Goal: Task Accomplishment & Management: Manage account settings

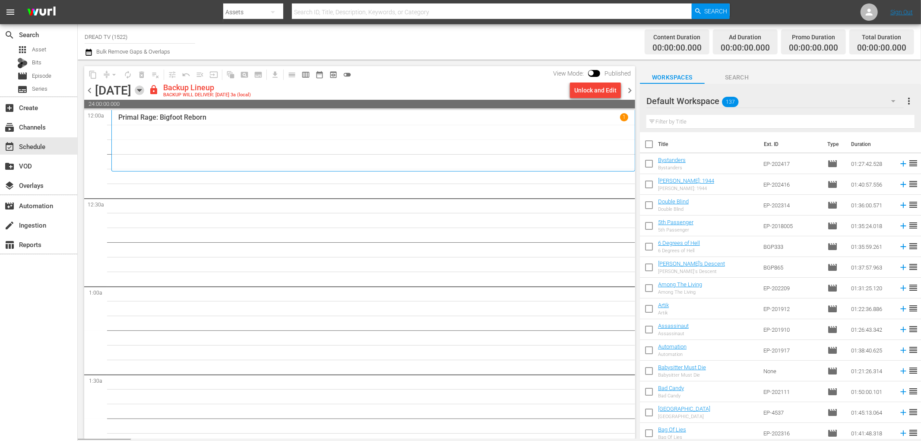
click at [144, 86] on icon "button" at bounding box center [139, 89] width 9 height 9
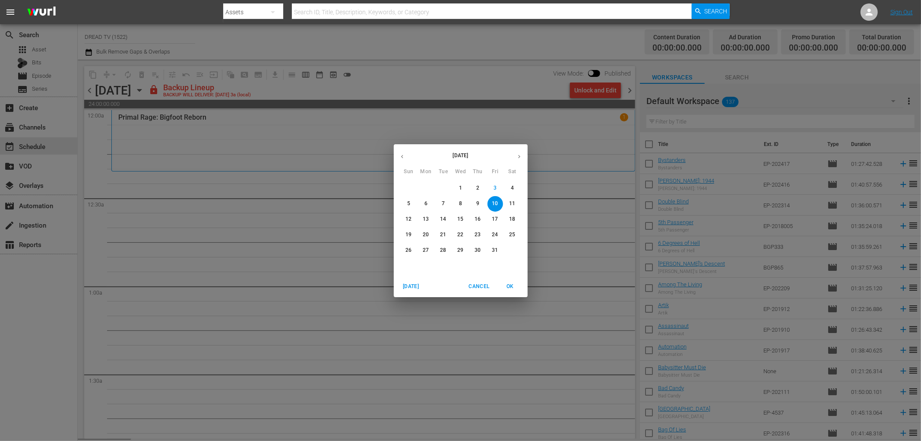
click at [530, 65] on div "[DATE] Sun Mon Tue Wed Thu Fri Sat 28 29 30 1 2 3 4 5 6 7 8 9 10 11 12 13 14 15…" at bounding box center [460, 220] width 921 height 441
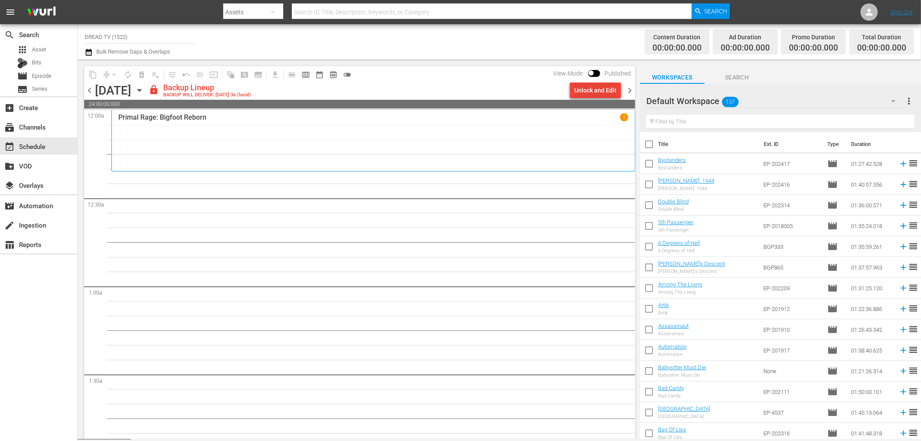
click at [587, 94] on div "Unlock and Edit" at bounding box center [595, 90] width 42 height 16
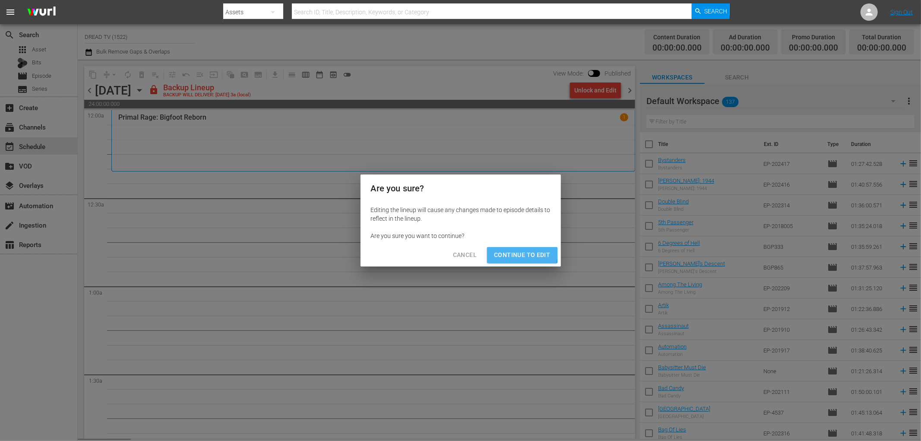
click at [504, 253] on span "Continue to Edit" at bounding box center [522, 255] width 56 height 11
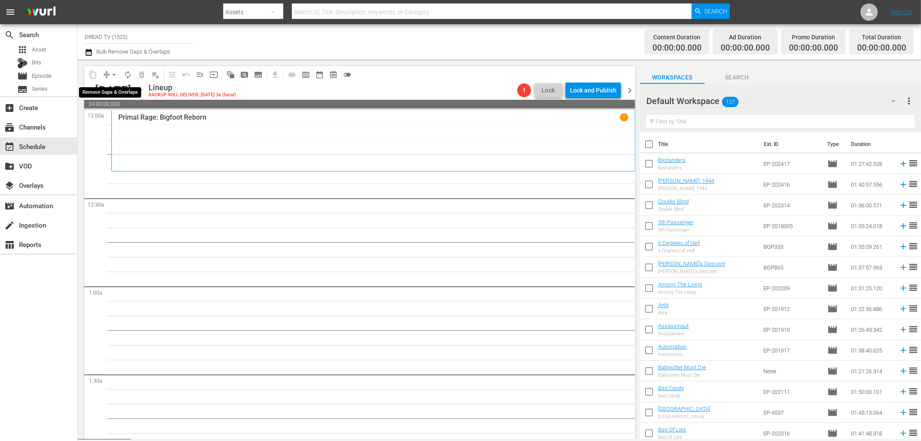
click at [114, 72] on span "arrow_drop_down" at bounding box center [114, 74] width 9 height 9
click at [239, 54] on div "Channel Title DREAD TV (1522) Bulk Remove Gaps & Overlaps" at bounding box center [311, 41] width 452 height 31
click at [131, 89] on div "[DATE]" at bounding box center [113, 90] width 36 height 14
click at [144, 92] on icon "button" at bounding box center [139, 89] width 9 height 9
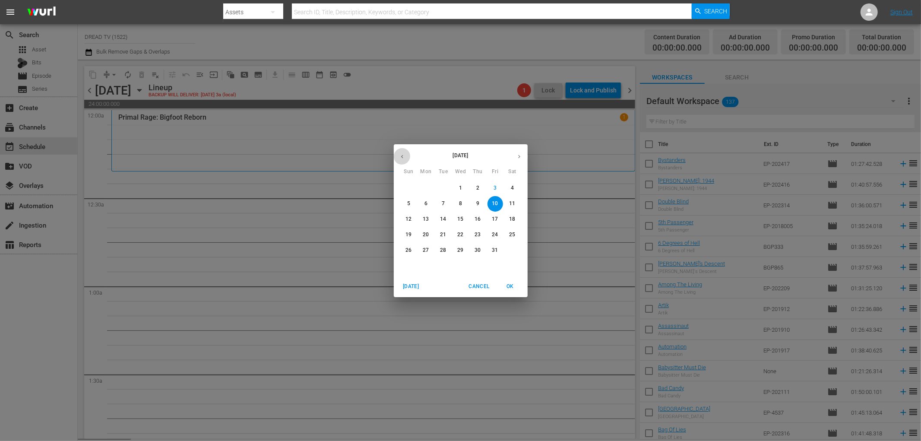
click at [400, 155] on icon "button" at bounding box center [402, 156] width 6 height 6
click at [493, 218] on p "15" at bounding box center [495, 218] width 6 height 7
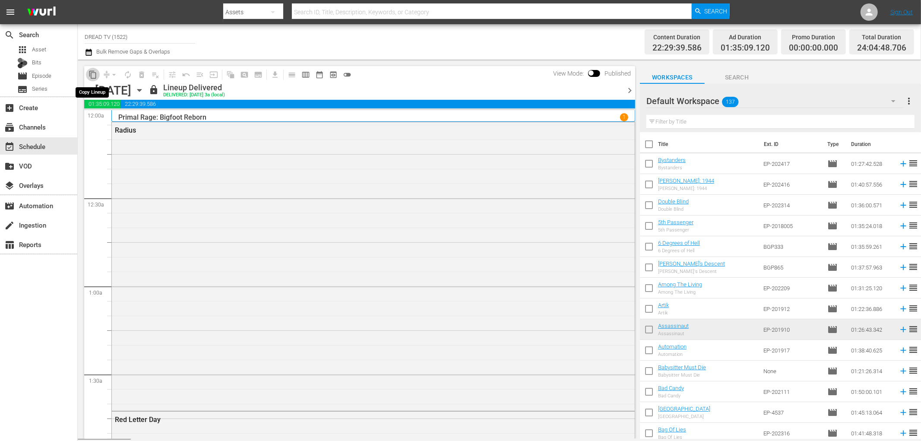
click at [94, 79] on button "content_copy" at bounding box center [93, 75] width 14 height 14
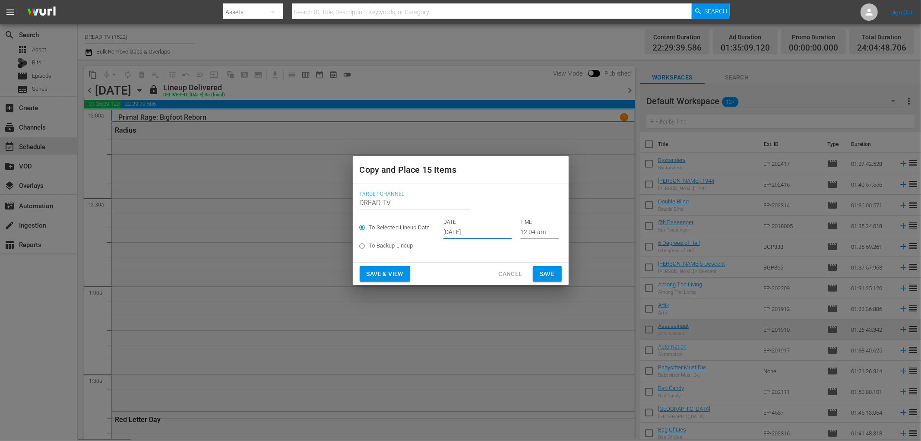
click at [463, 227] on input "[DATE]" at bounding box center [477, 232] width 68 height 13
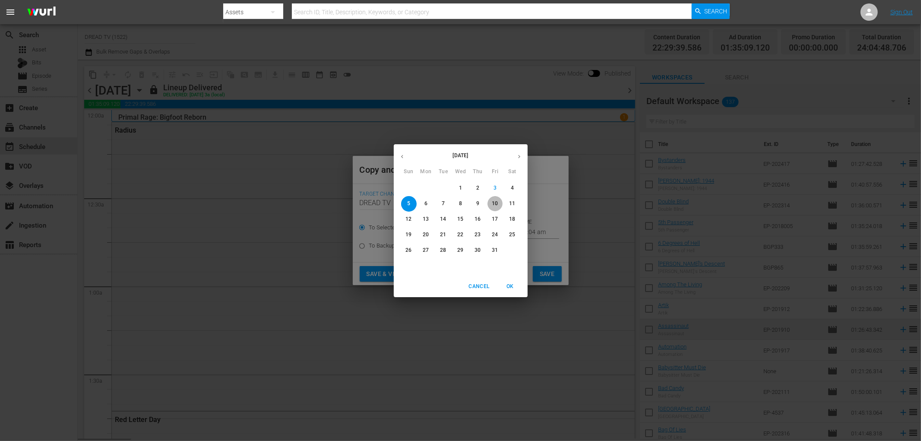
click at [495, 202] on p "10" at bounding box center [495, 203] width 6 height 7
type input "[DATE]"
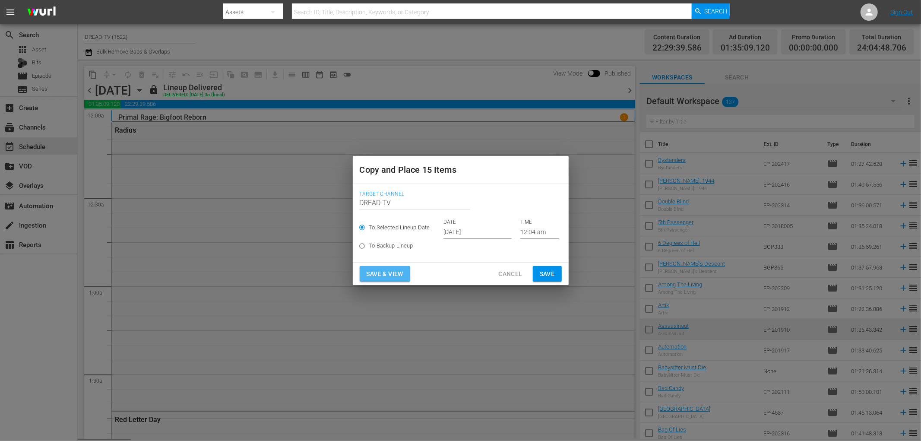
click at [403, 273] on span "Save & View" at bounding box center [385, 274] width 37 height 11
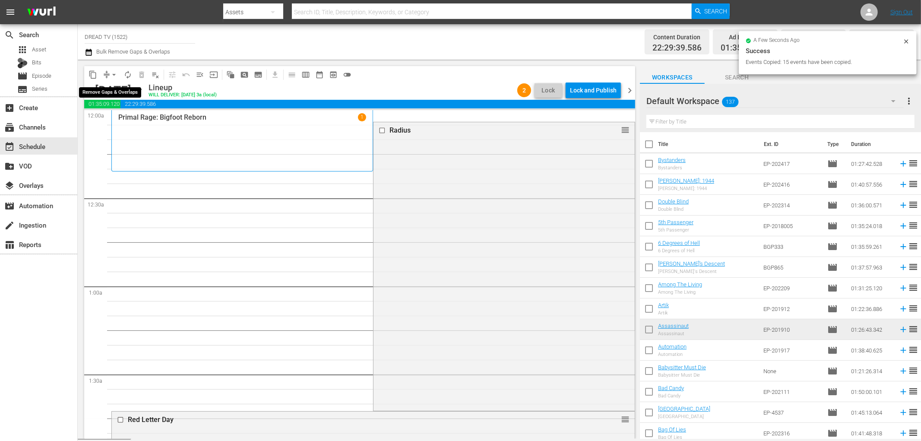
click at [113, 77] on span "arrow_drop_down" at bounding box center [114, 74] width 9 height 9
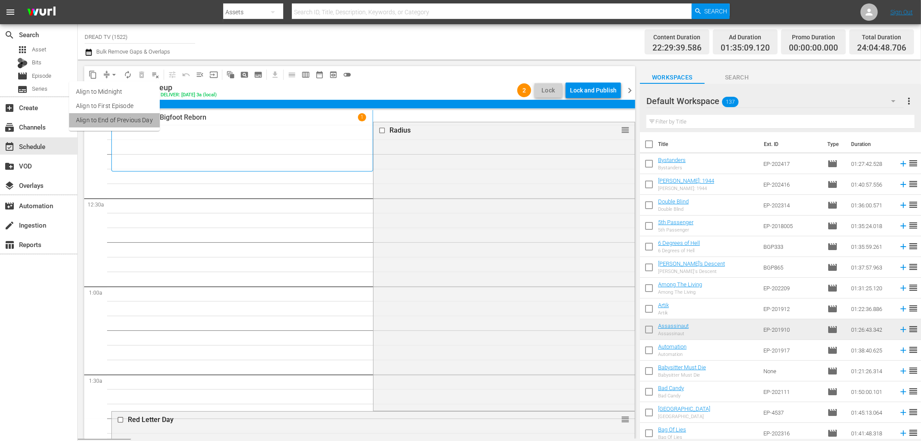
click at [121, 120] on li "Align to End of Previous Day" at bounding box center [114, 120] width 91 height 14
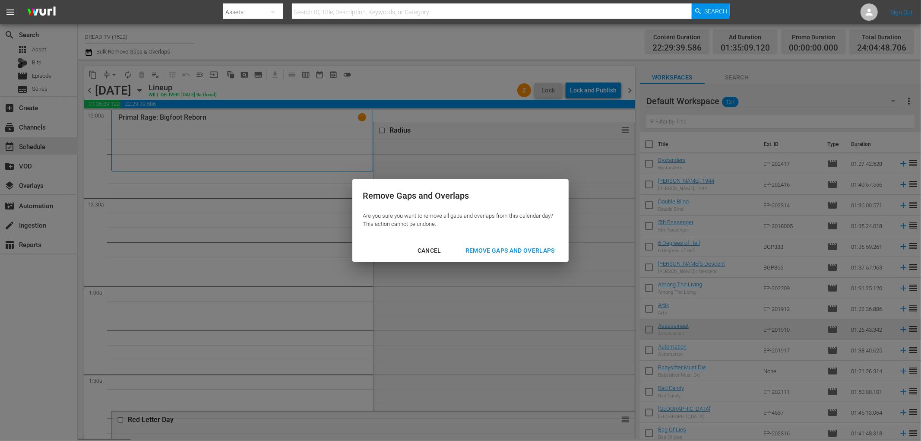
click at [499, 252] on div "Remove Gaps and Overlaps" at bounding box center [509, 250] width 103 height 11
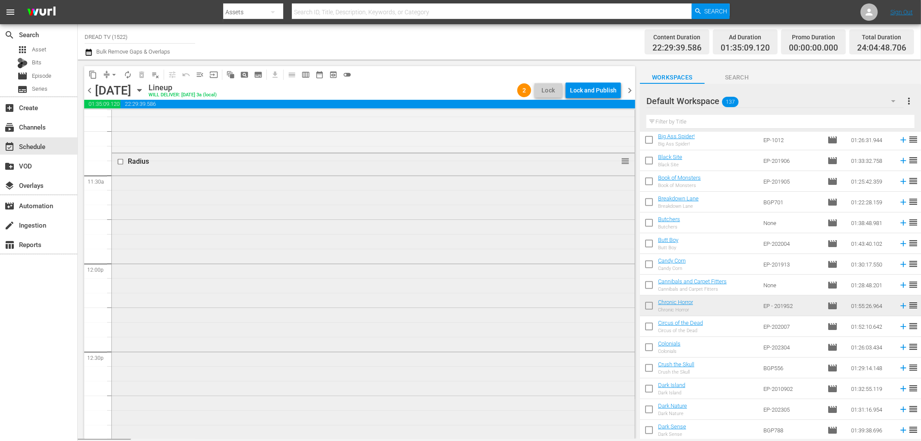
scroll to position [1966, 0]
click at [121, 157] on input "checkbox" at bounding box center [121, 155] width 9 height 7
click at [140, 73] on span "delete_forever_outlined" at bounding box center [141, 74] width 9 height 9
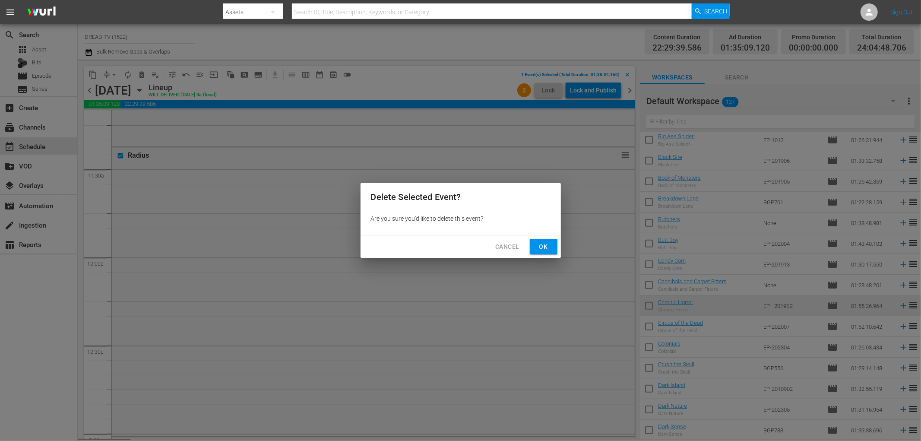
click at [537, 243] on button "Ok" at bounding box center [544, 247] width 28 height 16
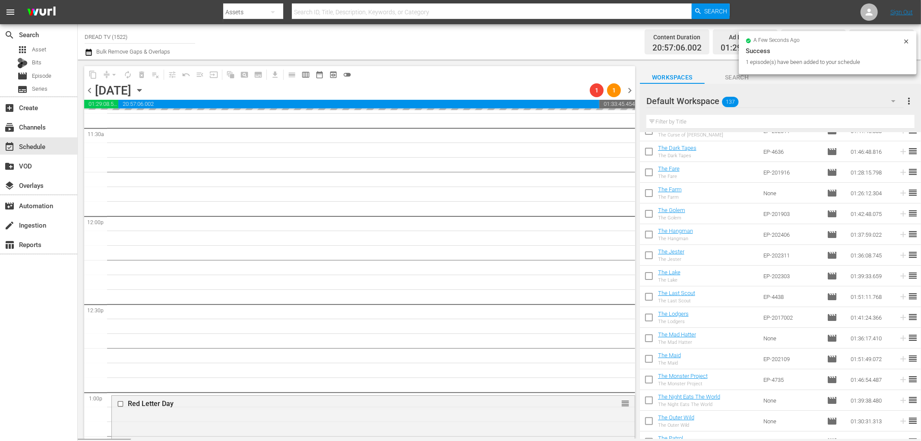
scroll to position [1864, 0]
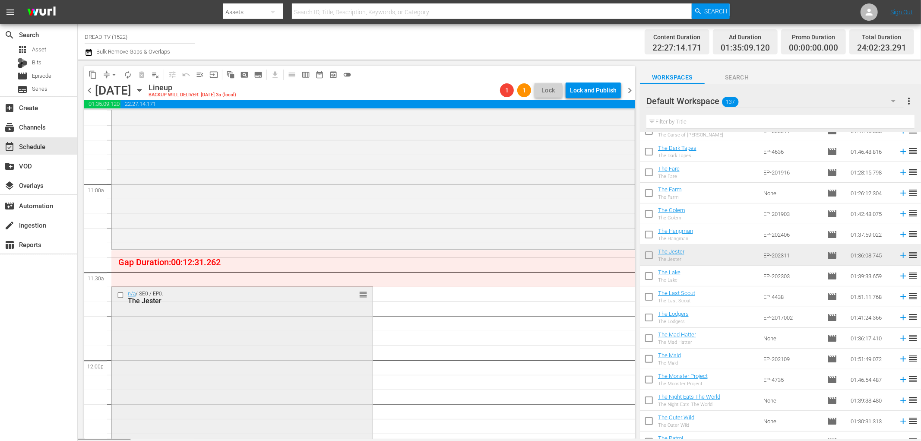
drag, startPoint x: 215, startPoint y: 310, endPoint x: 227, endPoint y: 286, distance: 26.4
click at [112, 79] on span "arrow_drop_down" at bounding box center [114, 74] width 9 height 9
click at [126, 118] on li "Align to End of Previous Day" at bounding box center [114, 120] width 91 height 14
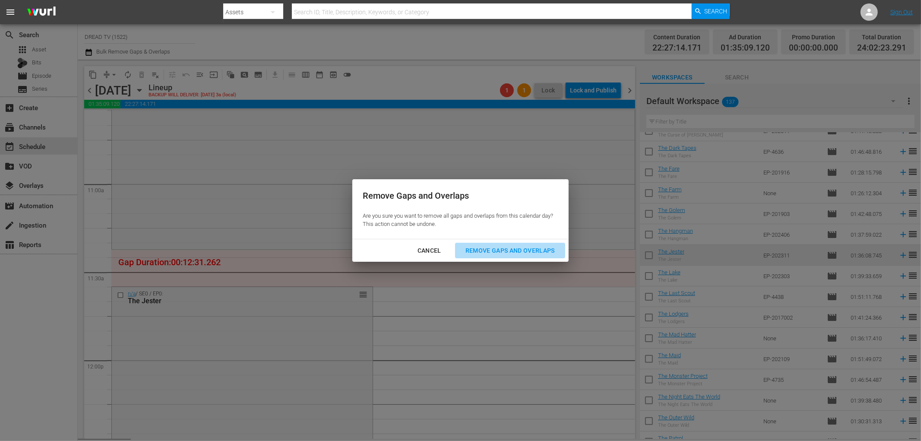
click at [514, 251] on div "Remove Gaps and Overlaps" at bounding box center [509, 250] width 103 height 11
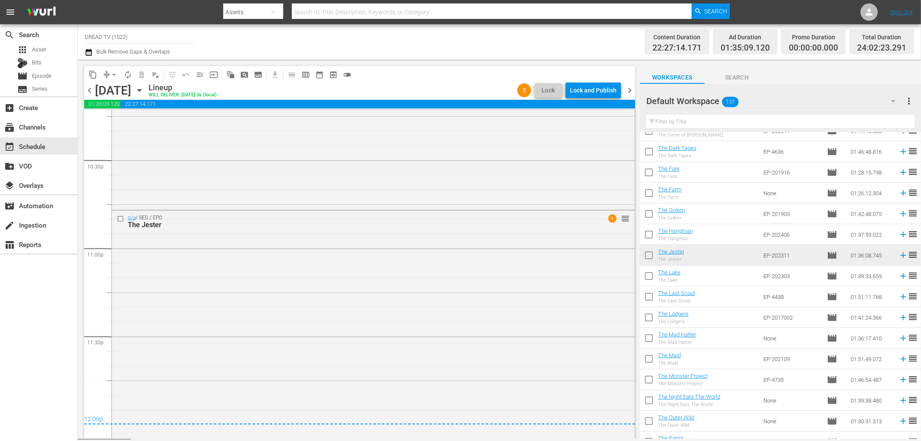
scroll to position [3967, 0]
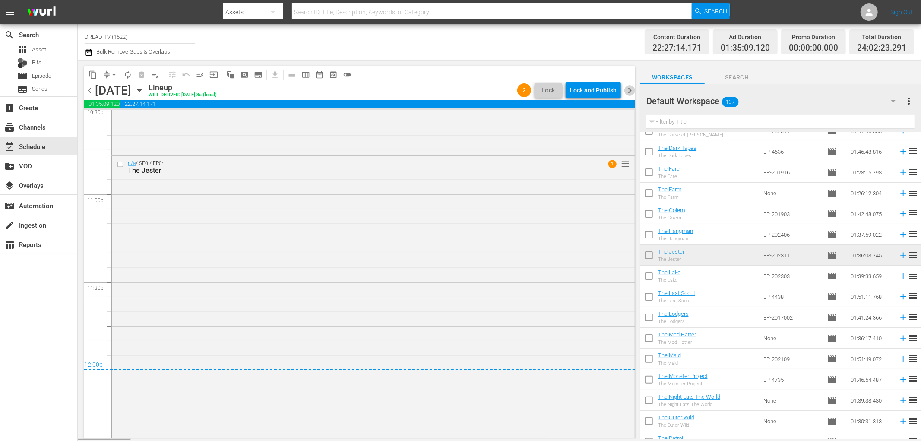
click at [627, 91] on span "chevron_right" at bounding box center [629, 90] width 11 height 11
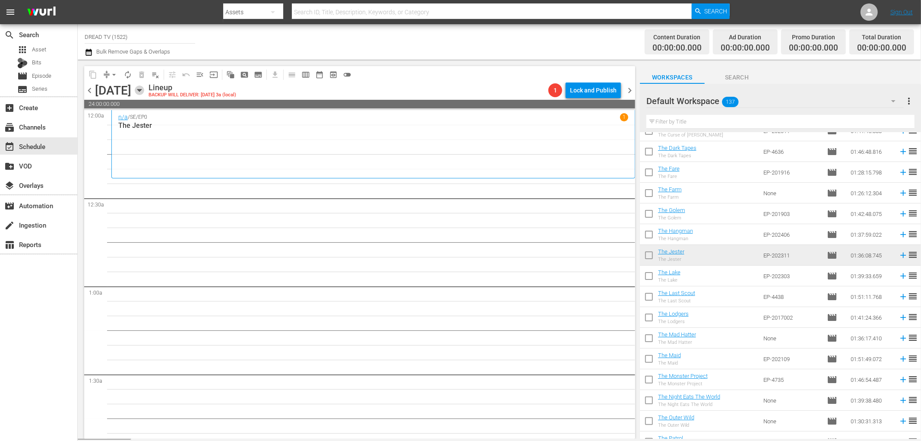
click at [144, 88] on icon "button" at bounding box center [139, 89] width 9 height 9
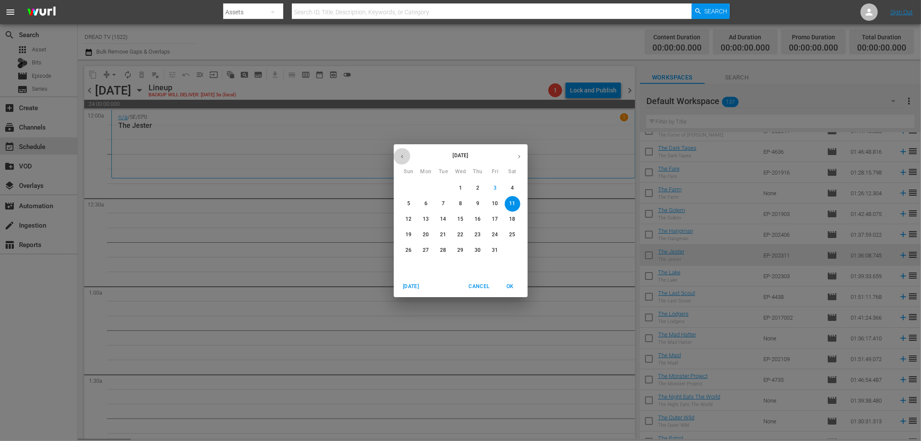
click at [400, 149] on button "button" at bounding box center [402, 156] width 17 height 17
click at [512, 218] on p "16" at bounding box center [512, 218] width 6 height 7
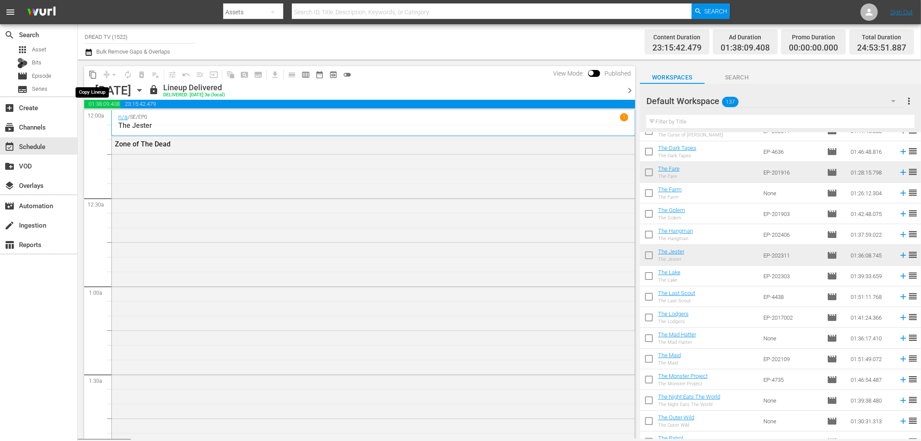
click at [94, 80] on button "content_copy" at bounding box center [93, 75] width 14 height 14
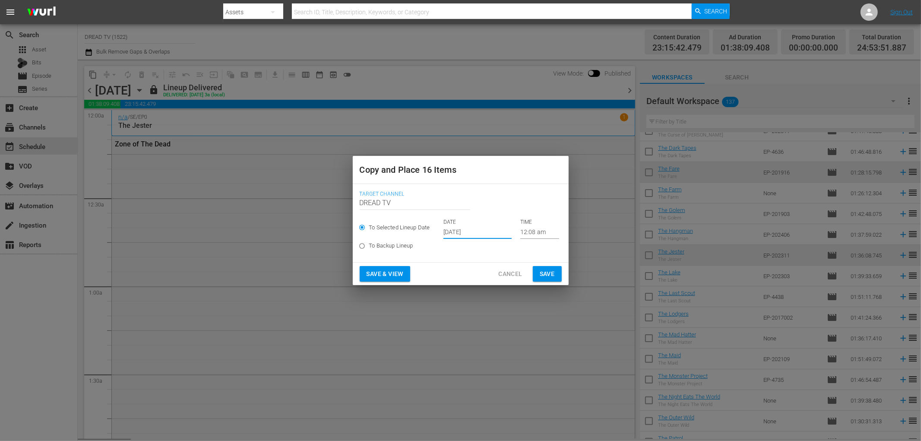
click at [473, 227] on input "[DATE]" at bounding box center [477, 232] width 68 height 13
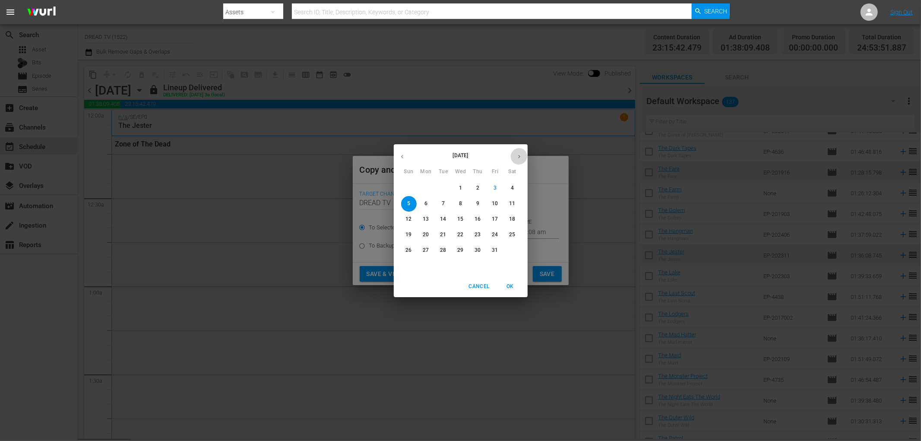
click at [516, 156] on icon "button" at bounding box center [519, 156] width 6 height 6
click at [399, 154] on icon "button" at bounding box center [402, 156] width 6 height 6
click at [511, 202] on p "11" at bounding box center [512, 203] width 6 height 7
type input "[DATE]"
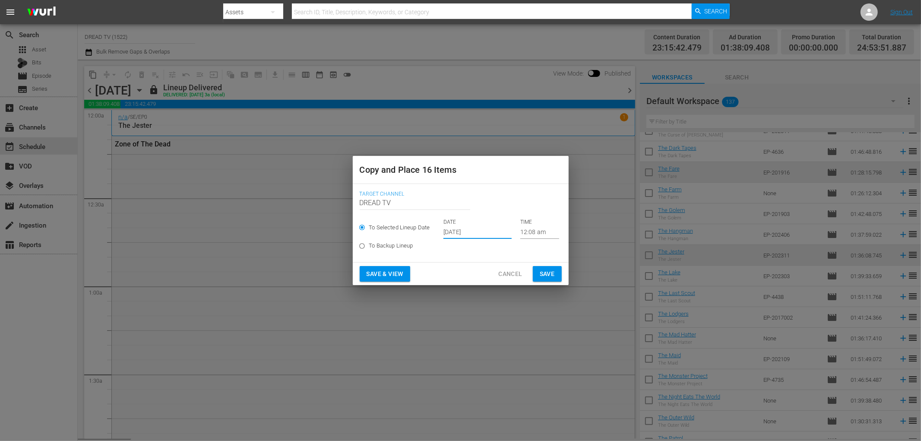
click at [400, 277] on span "Save & View" at bounding box center [385, 274] width 37 height 11
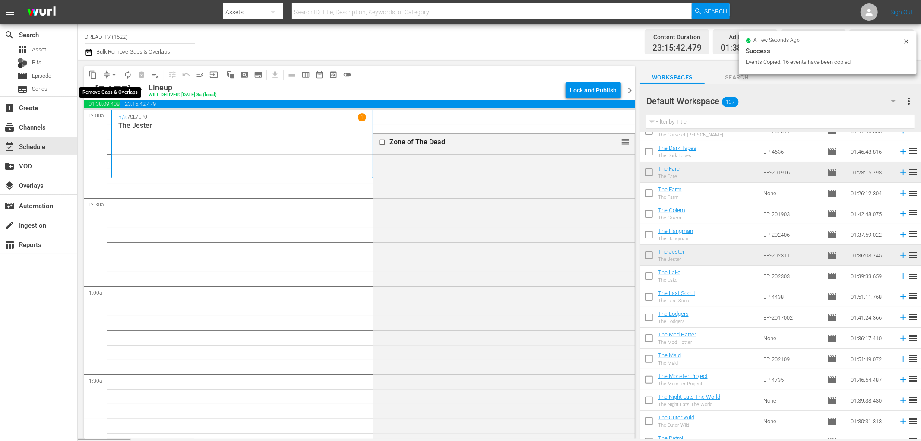
click at [114, 76] on span "arrow_drop_down" at bounding box center [114, 74] width 9 height 9
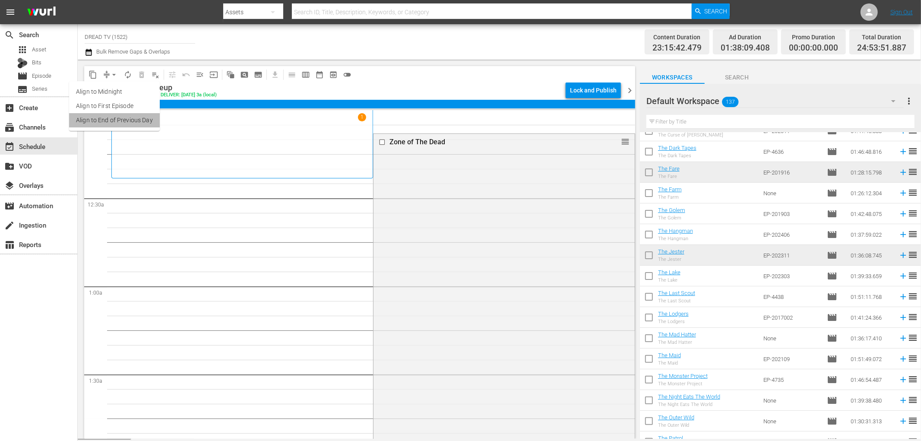
click at [137, 121] on li "Align to End of Previous Day" at bounding box center [114, 120] width 91 height 14
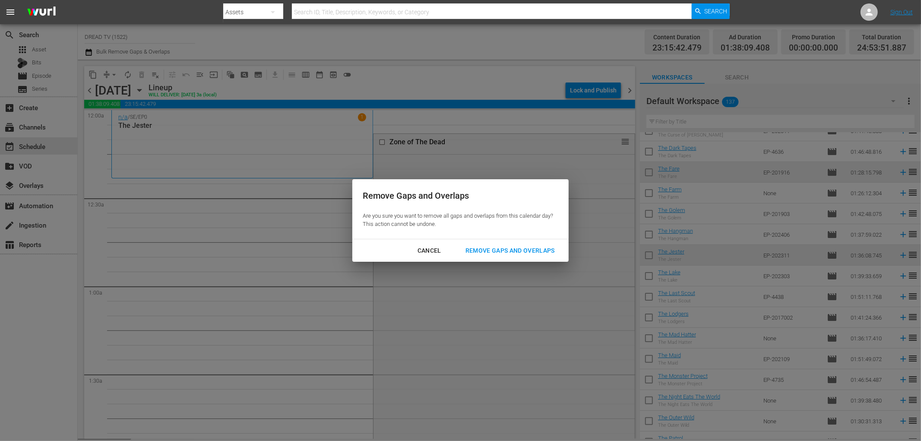
drag, startPoint x: 502, startPoint y: 240, endPoint x: 502, endPoint y: 248, distance: 7.8
click at [502, 246] on div "Cancel Remove Gaps and Overlaps" at bounding box center [460, 250] width 216 height 23
click at [501, 248] on div "Remove Gaps and Overlaps" at bounding box center [509, 250] width 103 height 11
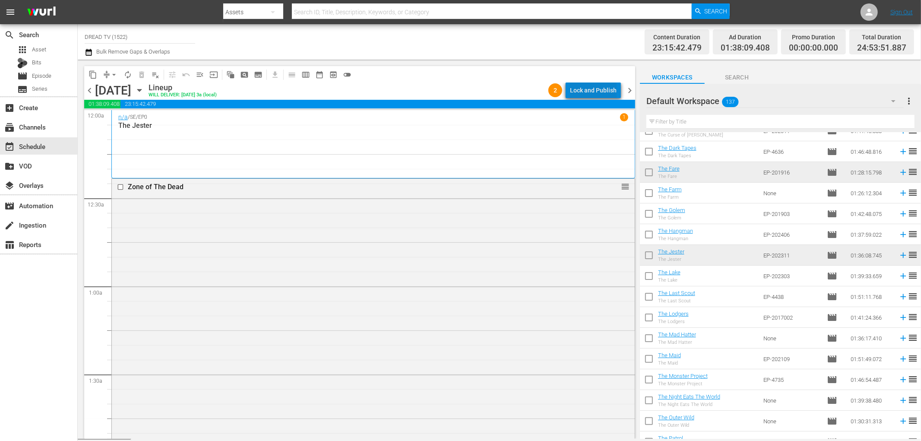
click at [603, 83] on div "Lock and Publish" at bounding box center [593, 90] width 47 height 16
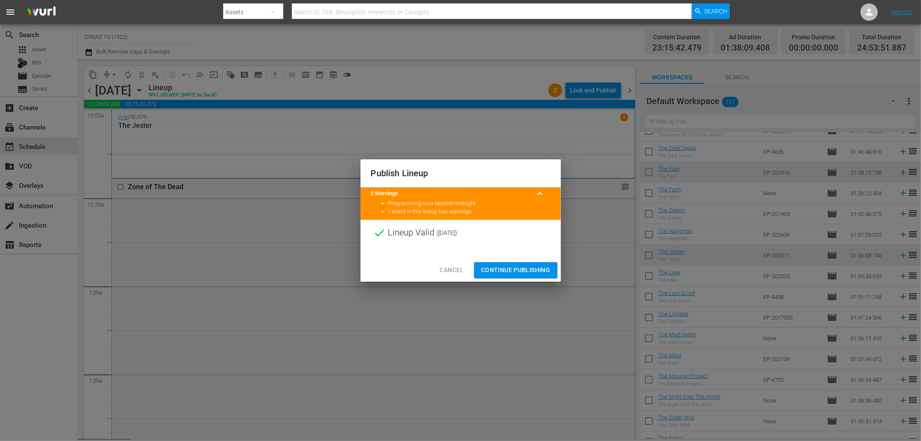
click at [504, 279] on div "Cancel Continue Publishing" at bounding box center [460, 270] width 200 height 23
click at [504, 278] on div "Cancel Continue Publishing" at bounding box center [460, 270] width 200 height 23
click at [503, 270] on span "Continue Publishing" at bounding box center [516, 270] width 70 height 11
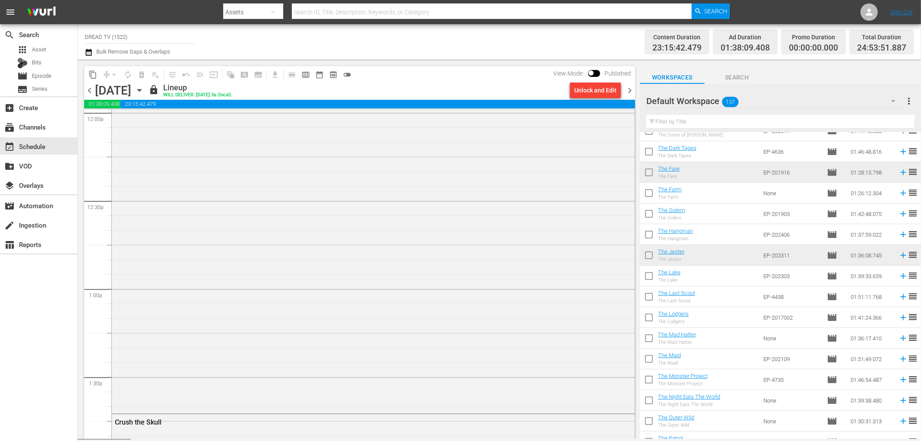
scroll to position [2302, 0]
click at [632, 88] on span "chevron_right" at bounding box center [629, 90] width 11 height 11
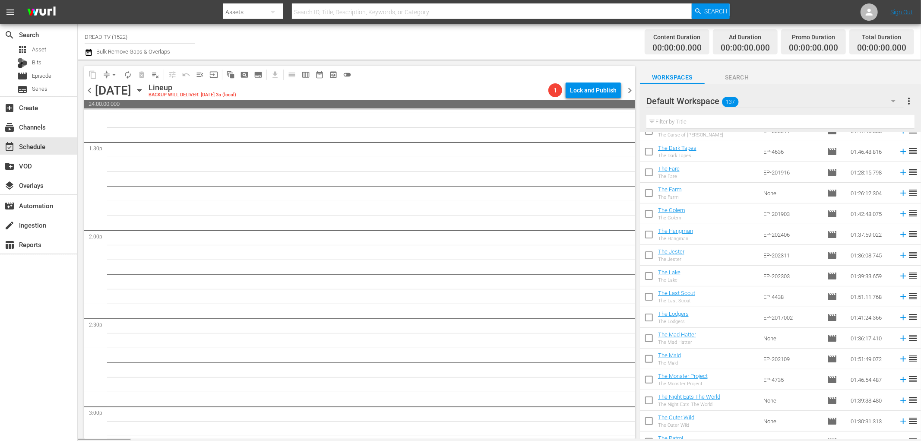
scroll to position [2332, 0]
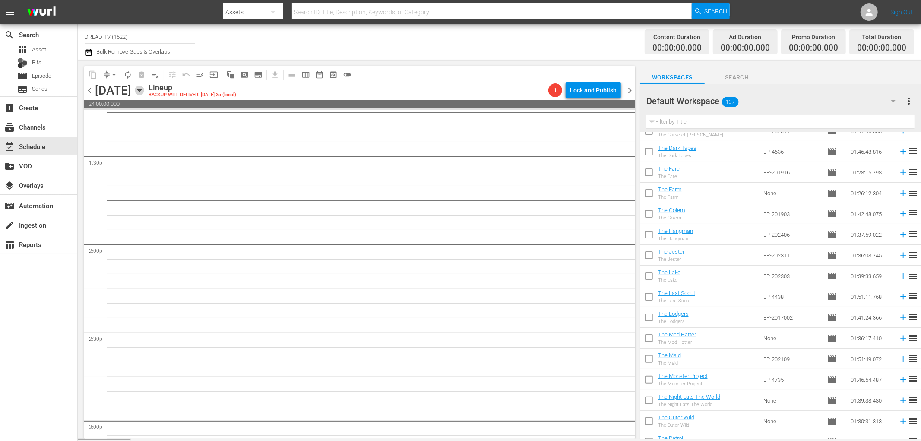
click at [141, 91] on icon "button" at bounding box center [139, 90] width 4 height 2
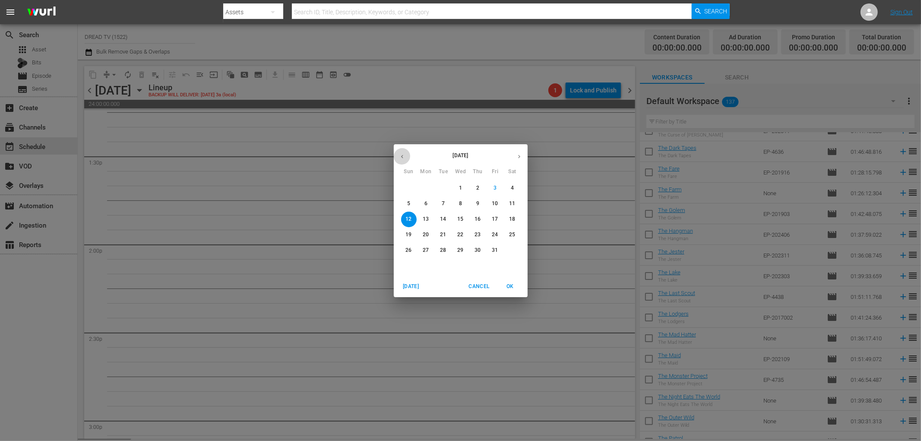
click at [402, 155] on icon "button" at bounding box center [402, 156] width 6 height 6
click at [402, 157] on icon "button" at bounding box center [402, 156] width 6 height 6
click at [408, 236] on p "17" at bounding box center [408, 234] width 6 height 7
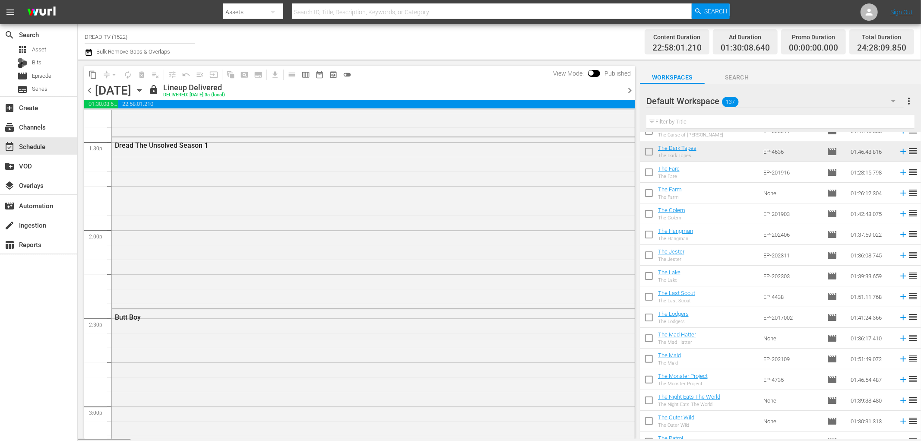
scroll to position [2258, 0]
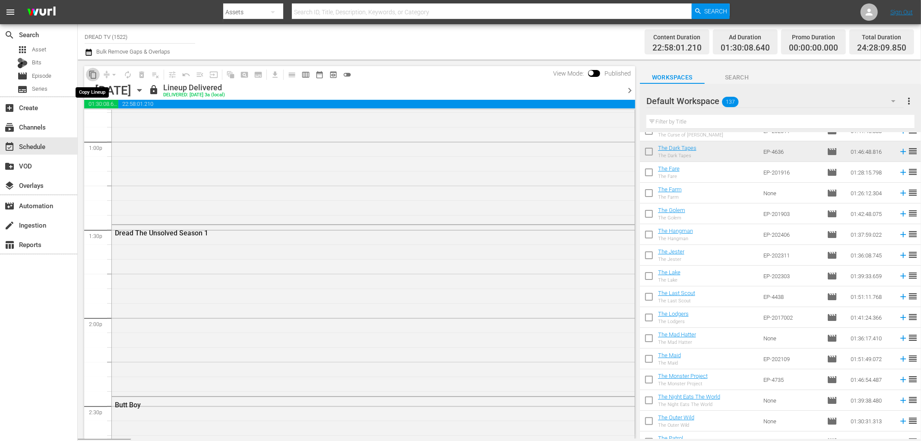
click at [97, 76] on button "content_copy" at bounding box center [93, 75] width 14 height 14
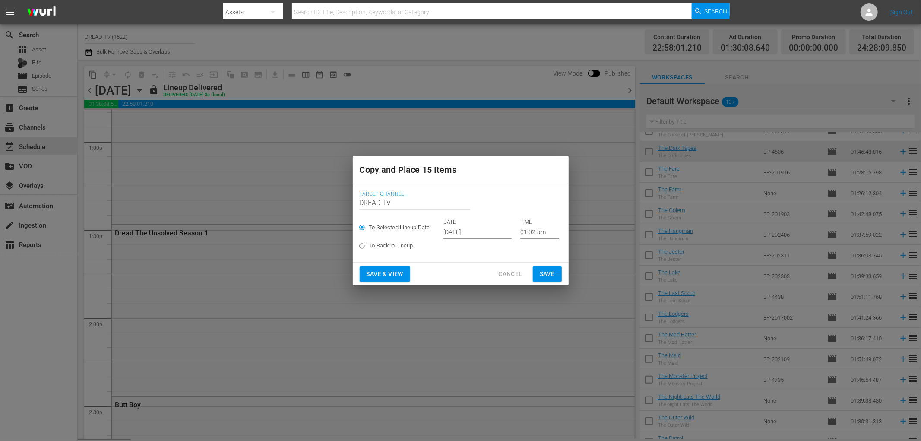
click at [456, 233] on input "[DATE]" at bounding box center [477, 232] width 68 height 13
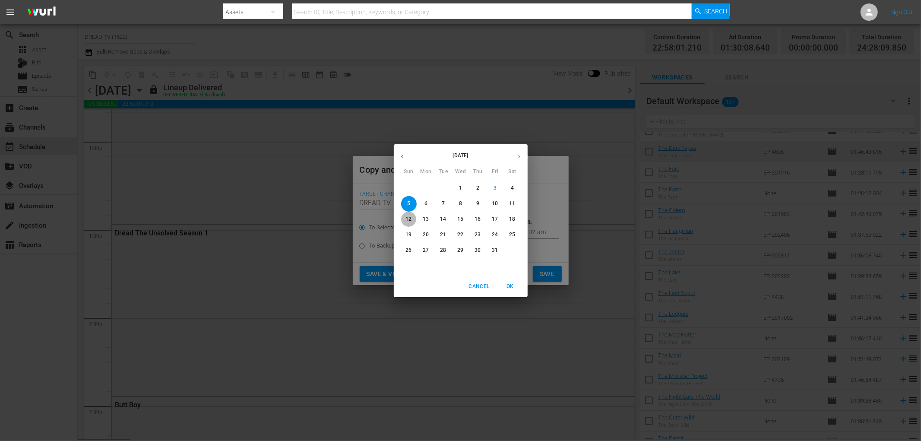
click at [409, 221] on p "12" at bounding box center [408, 218] width 6 height 7
type input "[DATE]"
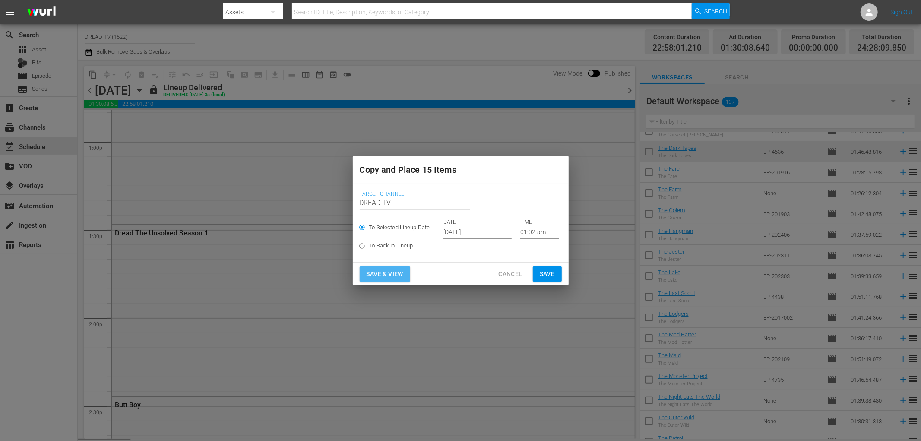
click at [385, 269] on span "Save & View" at bounding box center [385, 274] width 37 height 11
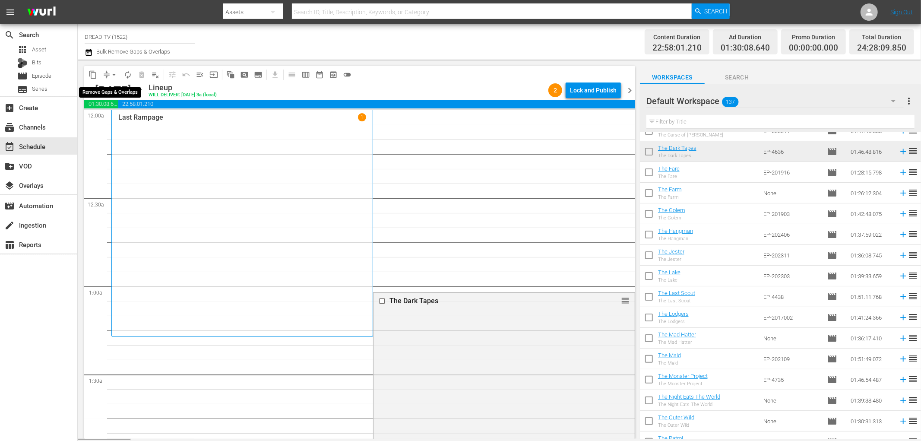
click at [110, 74] on span "arrow_drop_down" at bounding box center [114, 74] width 9 height 9
click at [124, 114] on li "Align to End of Previous Day" at bounding box center [114, 120] width 91 height 14
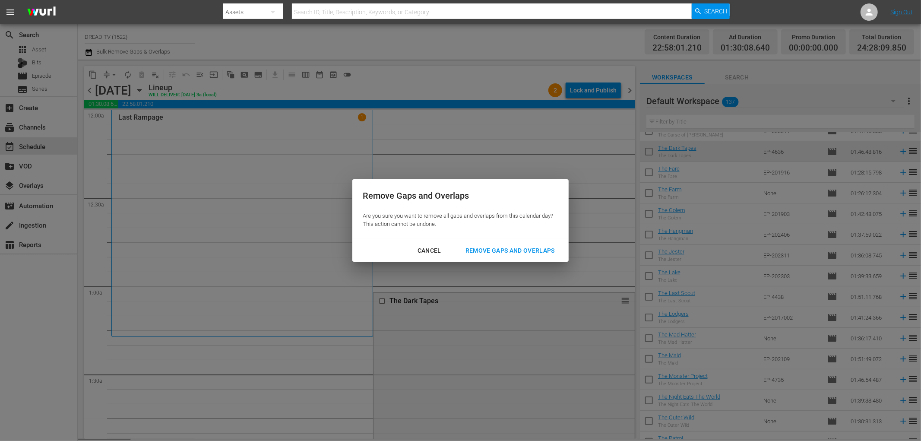
click at [492, 246] on div "Remove Gaps and Overlaps" at bounding box center [509, 250] width 103 height 11
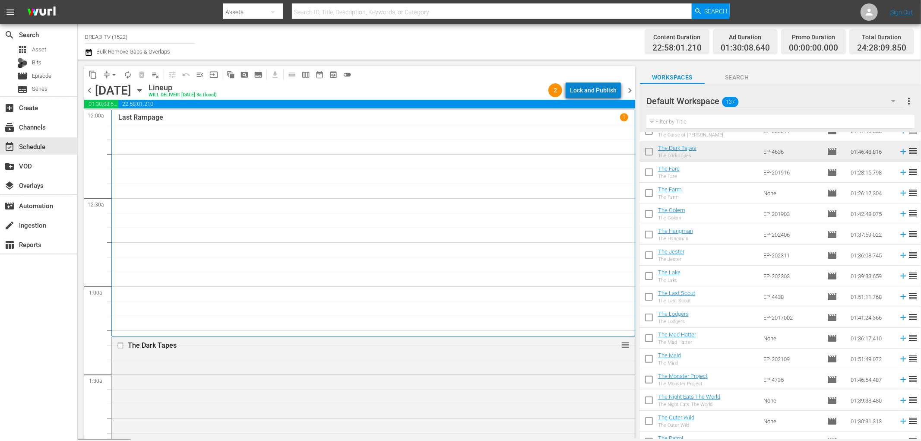
click at [611, 85] on div "Lock and Publish" at bounding box center [593, 90] width 47 height 16
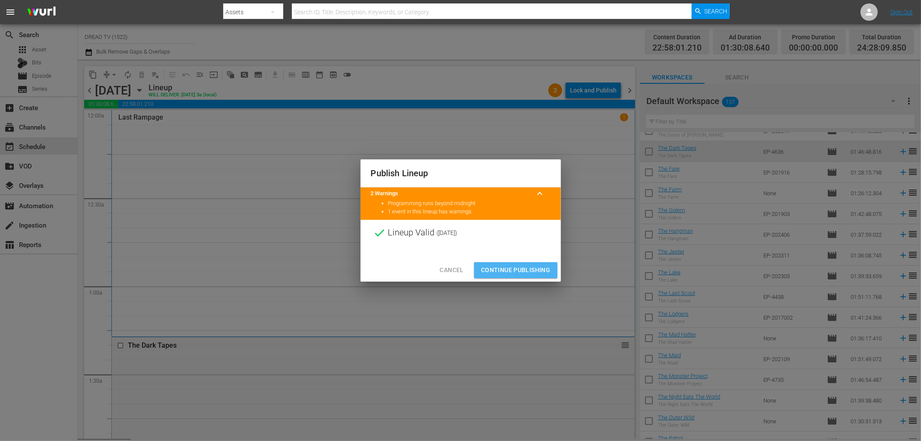
click at [528, 271] on span "Continue Publishing" at bounding box center [516, 270] width 70 height 11
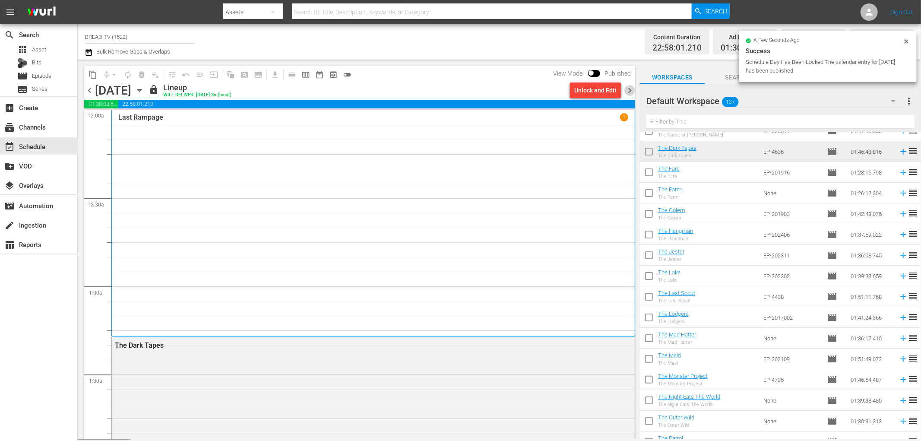
click at [629, 89] on span "chevron_right" at bounding box center [629, 90] width 11 height 11
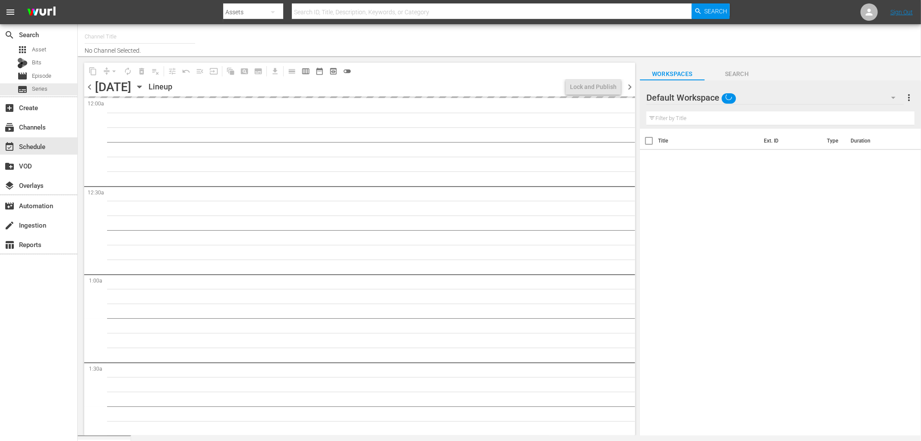
type input "DREAD TV (1522)"
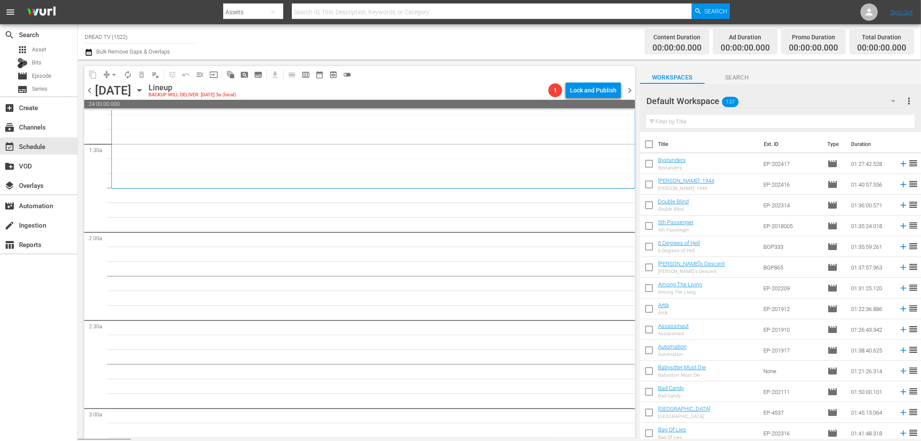
scroll to position [240, 0]
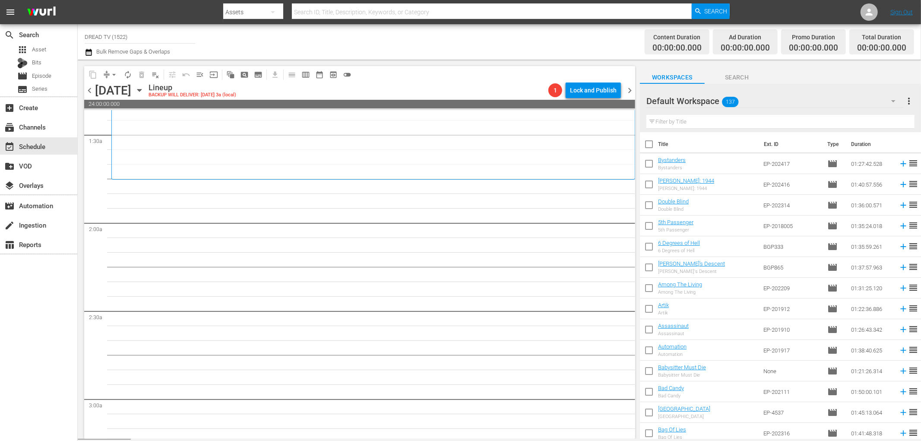
click at [144, 92] on icon "button" at bounding box center [139, 89] width 9 height 9
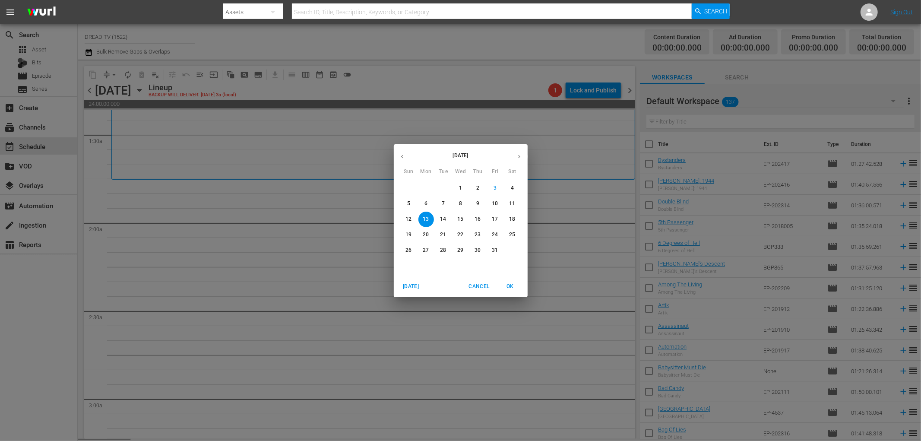
click at [403, 160] on button "button" at bounding box center [402, 156] width 17 height 17
click at [430, 235] on span "18" at bounding box center [426, 234] width 16 height 7
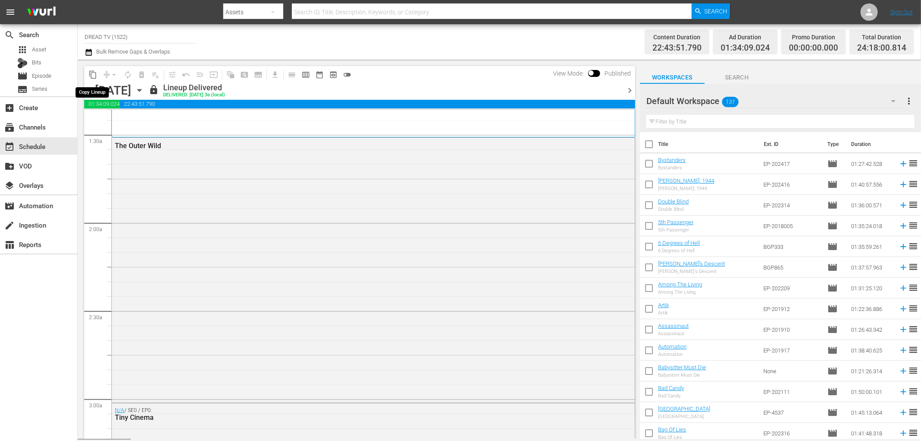
click at [92, 78] on span "content_copy" at bounding box center [92, 74] width 9 height 9
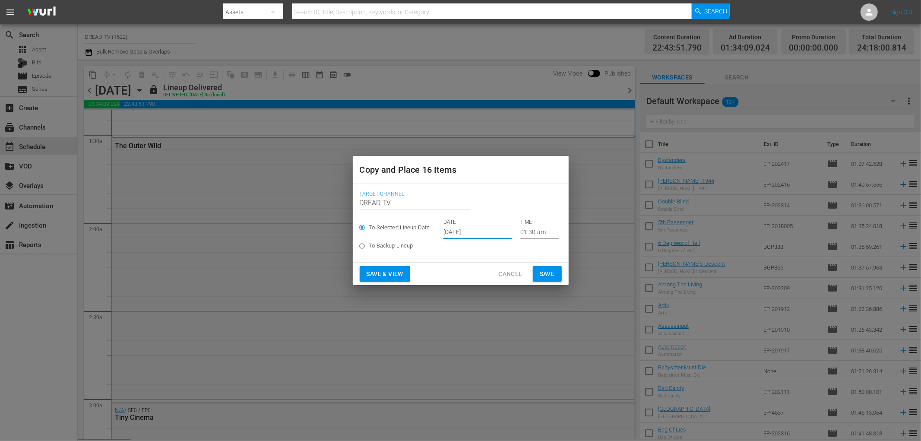
click at [468, 233] on input "[DATE]" at bounding box center [477, 232] width 68 height 13
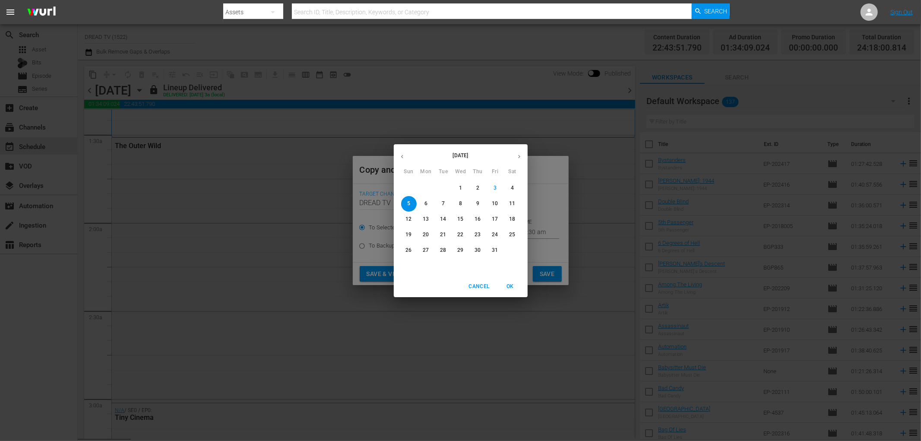
click at [427, 219] on p "13" at bounding box center [426, 218] width 6 height 7
type input "Oct 13th 2025"
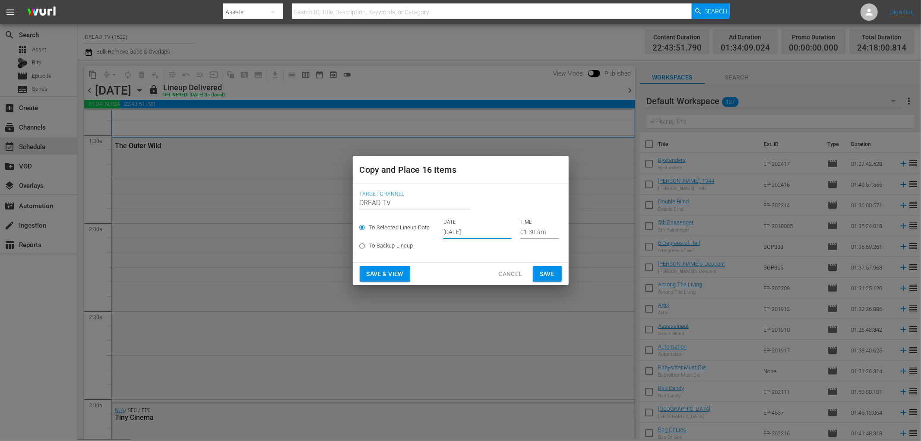
click at [382, 273] on span "Save & View" at bounding box center [385, 274] width 37 height 11
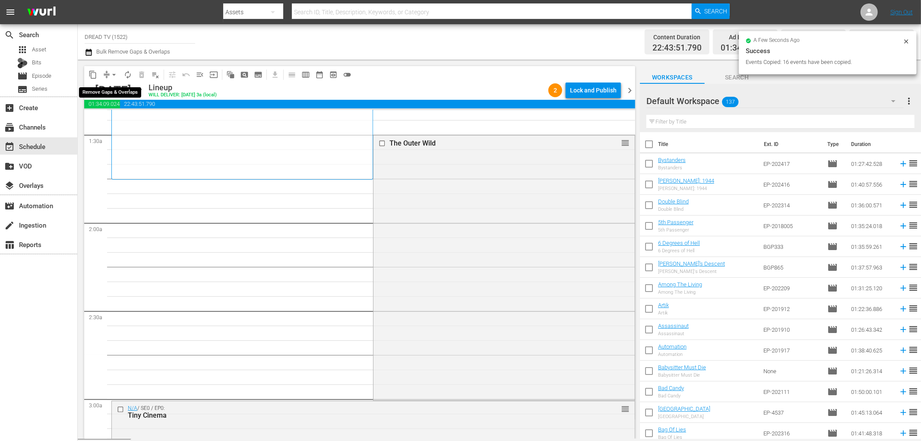
click at [114, 72] on span "arrow_drop_down" at bounding box center [114, 74] width 9 height 9
click at [113, 116] on li "Align to End of Previous Day" at bounding box center [114, 120] width 91 height 14
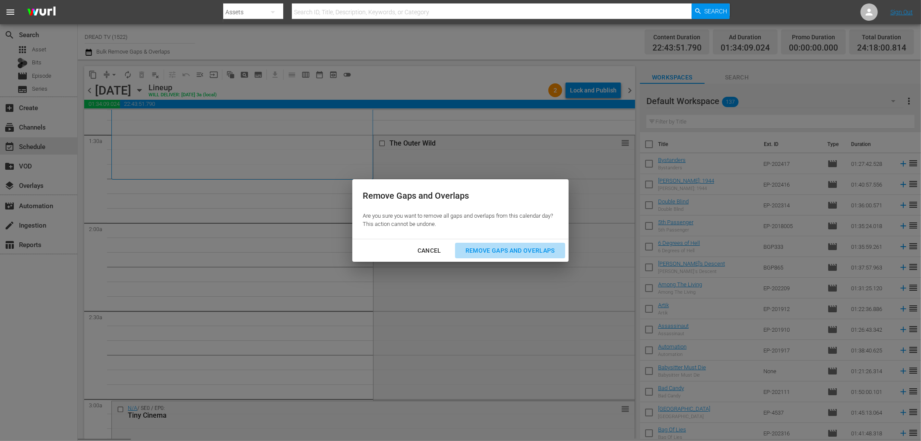
click at [474, 248] on div "Remove Gaps and Overlaps" at bounding box center [509, 250] width 103 height 11
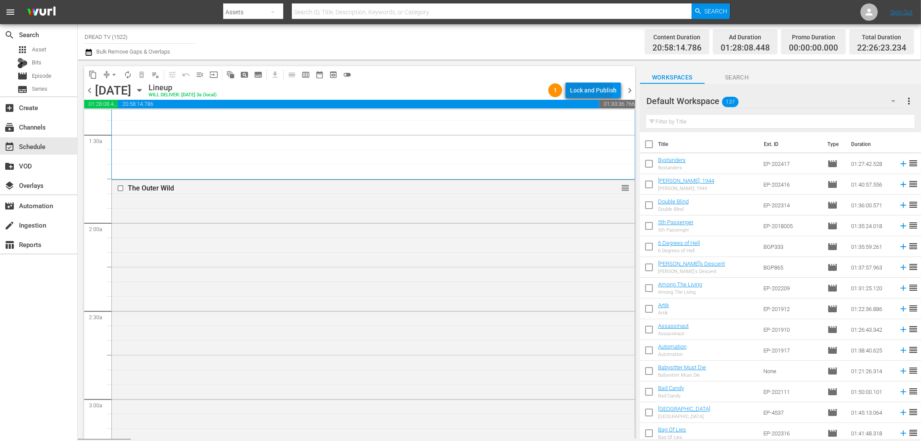
click at [576, 91] on div "Lock and Publish" at bounding box center [593, 90] width 47 height 16
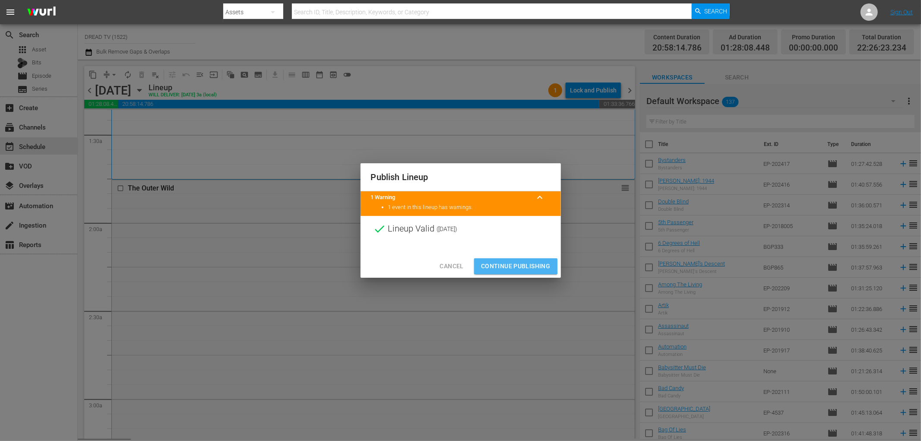
click at [502, 265] on span "Continue Publishing" at bounding box center [516, 266] width 70 height 11
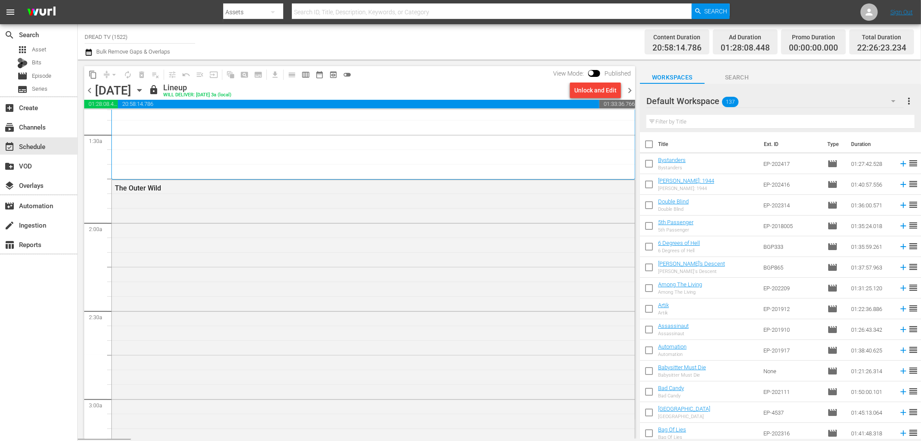
click at [629, 91] on span "chevron_right" at bounding box center [629, 90] width 11 height 11
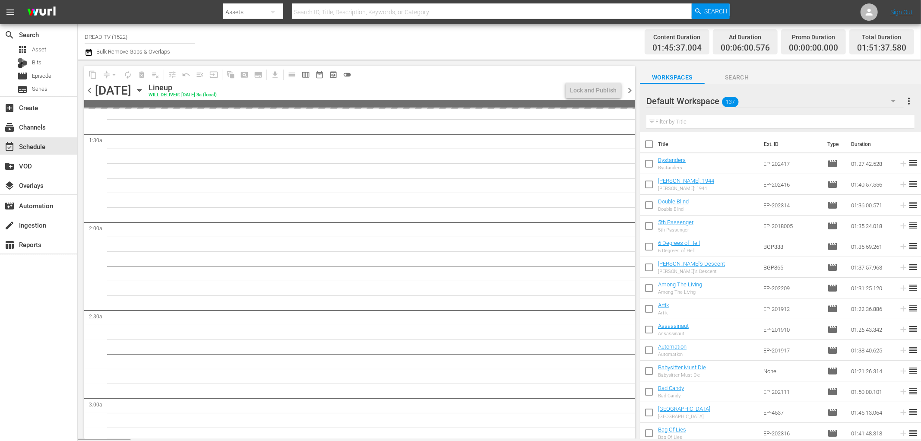
click at [141, 89] on icon "button" at bounding box center [139, 90] width 4 height 2
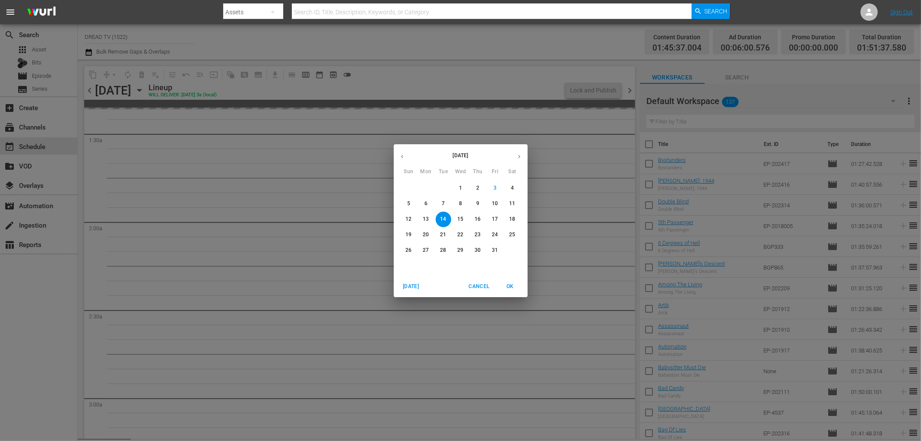
click at [223, 89] on div "[DATE] Sun Mon Tue Wed Thu Fri Sat 28 29 30 1 2 3 4 5 6 7 8 9 10 11 12 13 14 15…" at bounding box center [460, 220] width 921 height 441
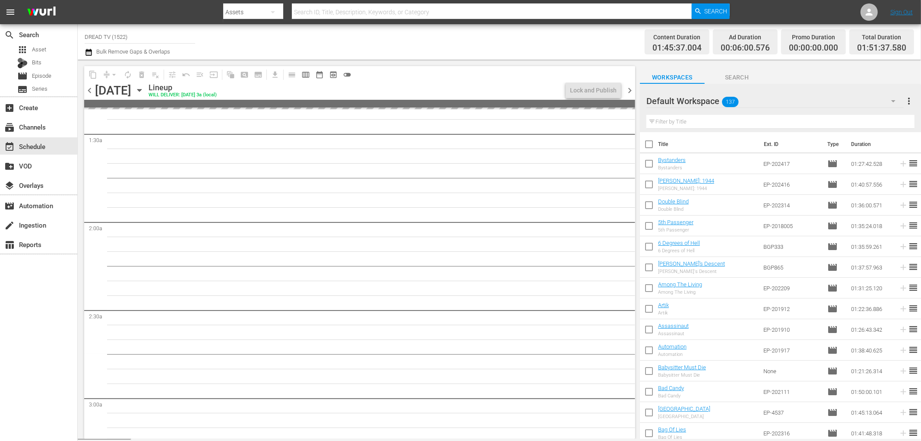
click at [141, 89] on icon "button" at bounding box center [139, 90] width 4 height 2
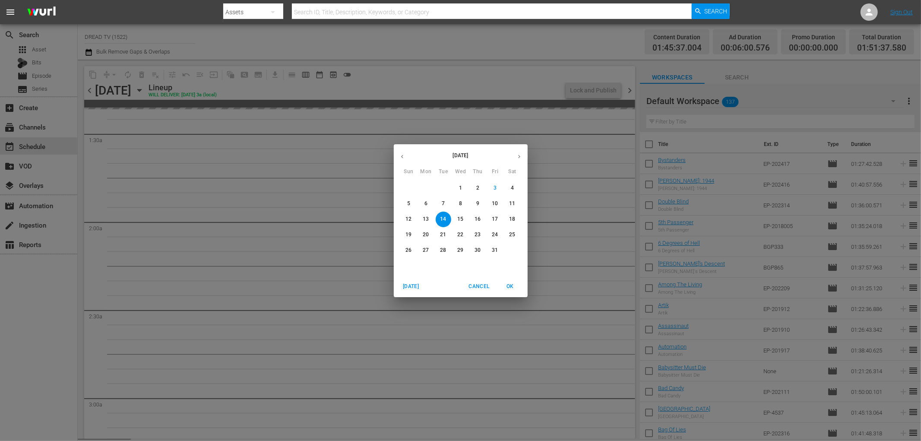
click at [401, 153] on icon "button" at bounding box center [402, 156] width 6 height 6
click at [442, 235] on p "19" at bounding box center [443, 234] width 6 height 7
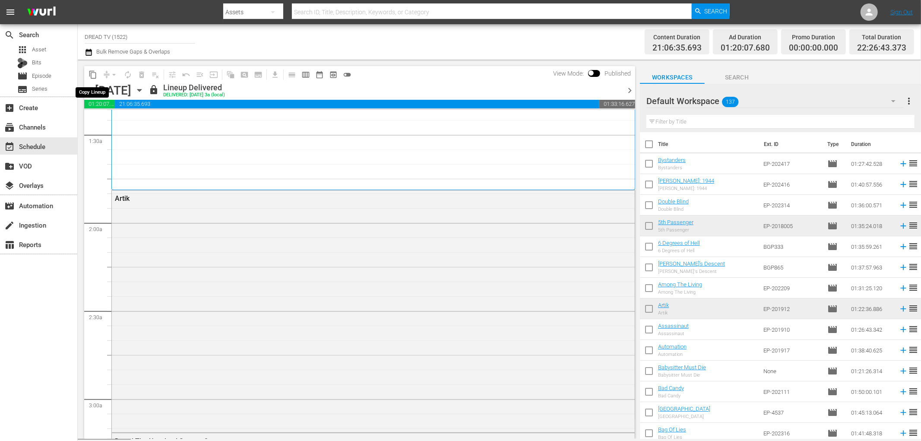
click at [93, 72] on span "content_copy" at bounding box center [92, 74] width 9 height 9
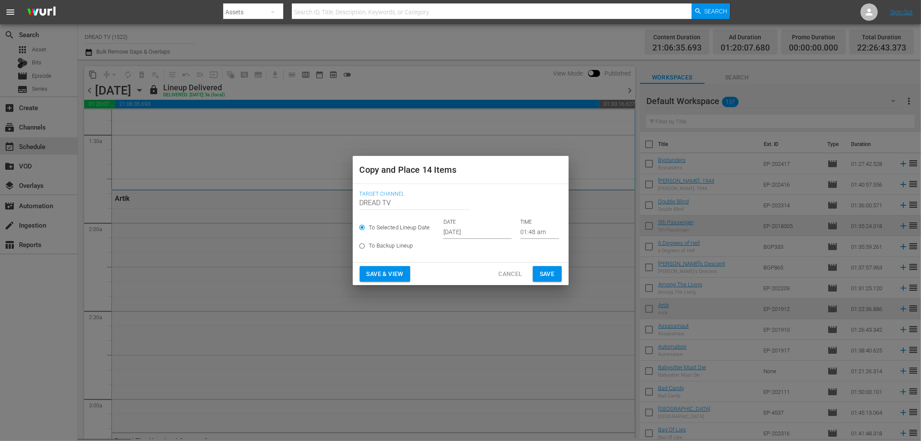
click at [470, 236] on input "[DATE]" at bounding box center [477, 232] width 68 height 13
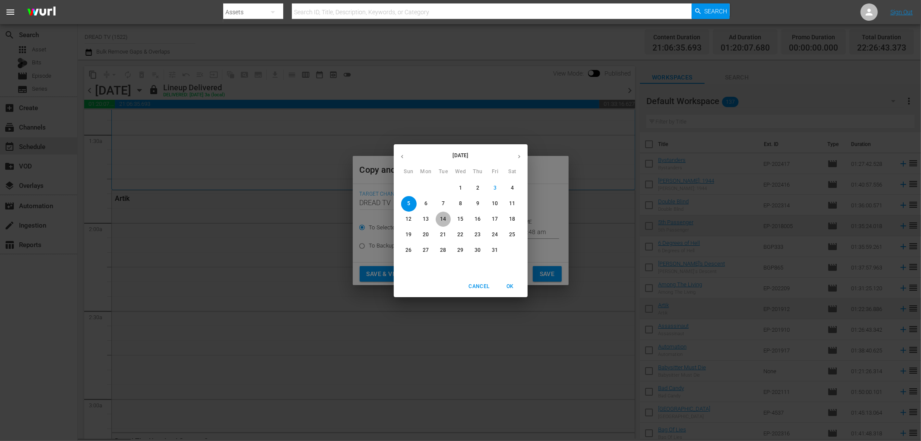
click at [442, 220] on p "14" at bounding box center [443, 218] width 6 height 7
type input "Oct 14th 2025"
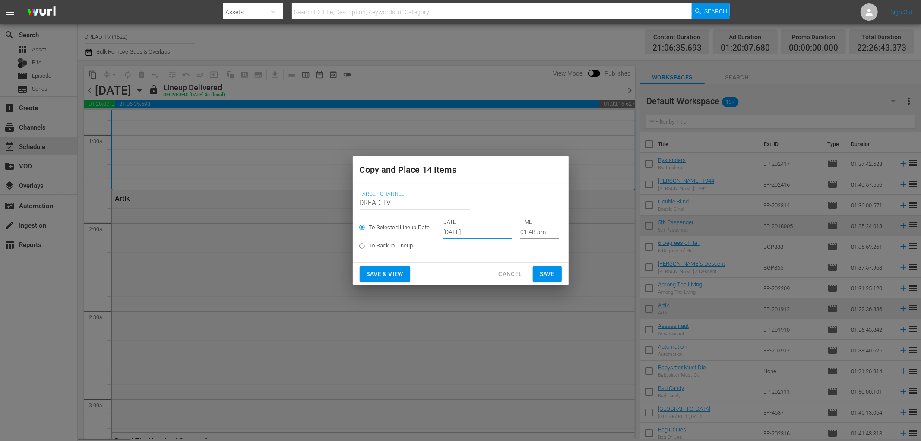
click at [403, 274] on span "Save & View" at bounding box center [385, 274] width 37 height 11
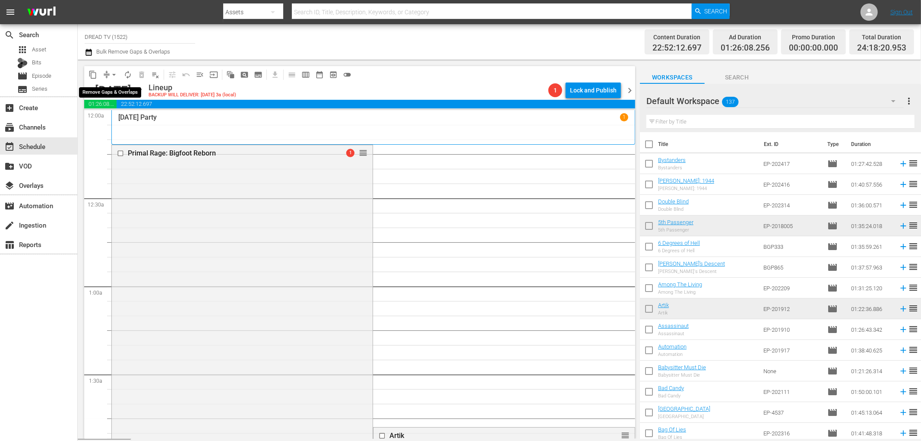
click at [113, 72] on span "arrow_drop_down" at bounding box center [114, 74] width 9 height 9
click at [123, 121] on li "Align to End of Previous Day" at bounding box center [114, 120] width 91 height 14
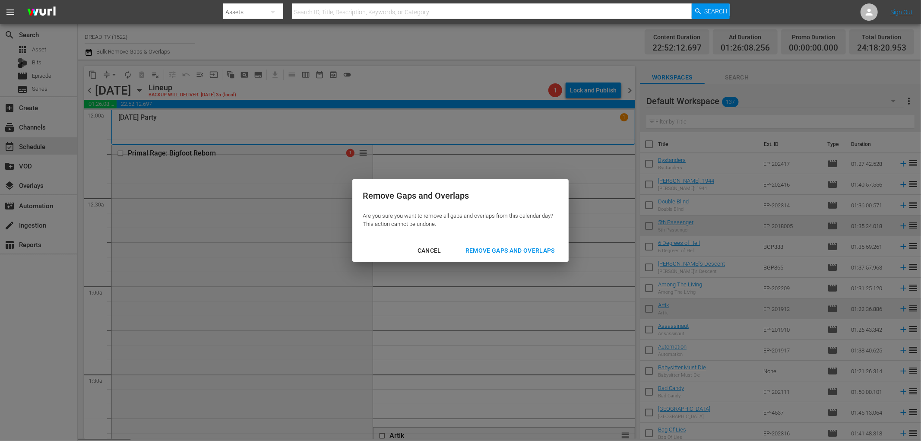
click at [488, 252] on div "Remove Gaps and Overlaps" at bounding box center [509, 250] width 103 height 11
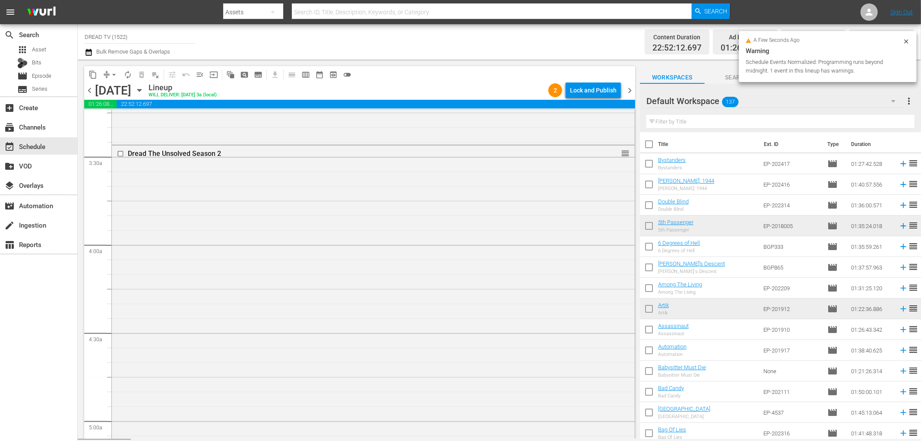
scroll to position [575, 0]
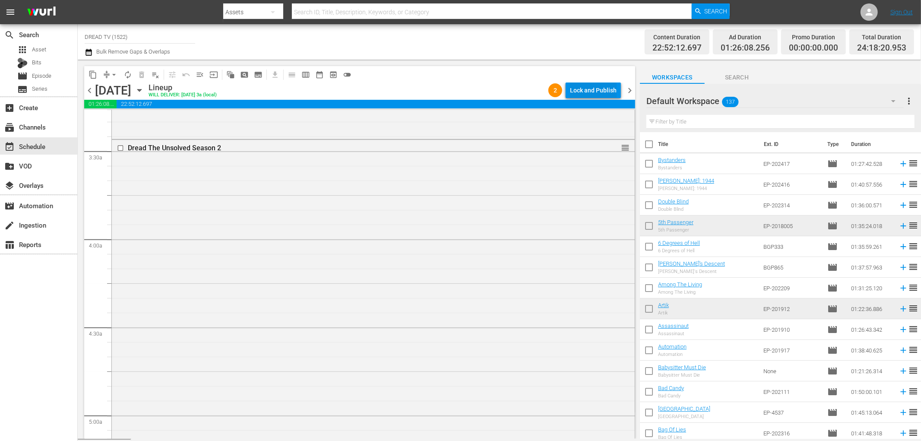
click at [581, 89] on div "Lock and Publish" at bounding box center [593, 90] width 47 height 16
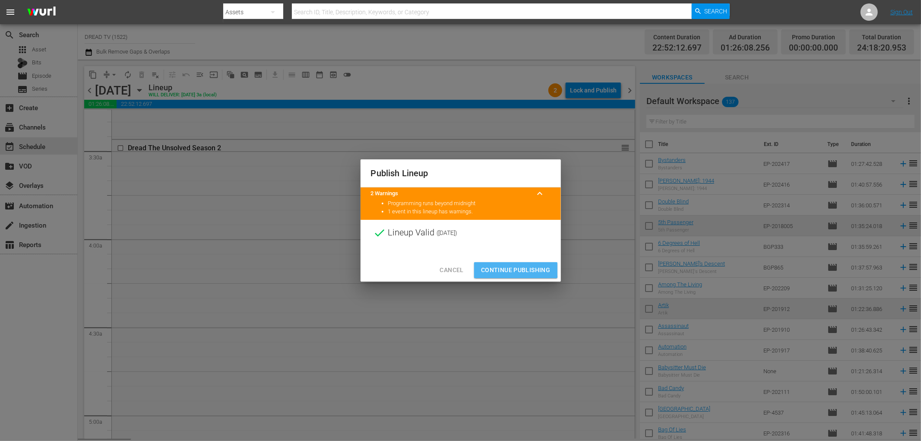
click at [498, 268] on span "Continue Publishing" at bounding box center [516, 270] width 70 height 11
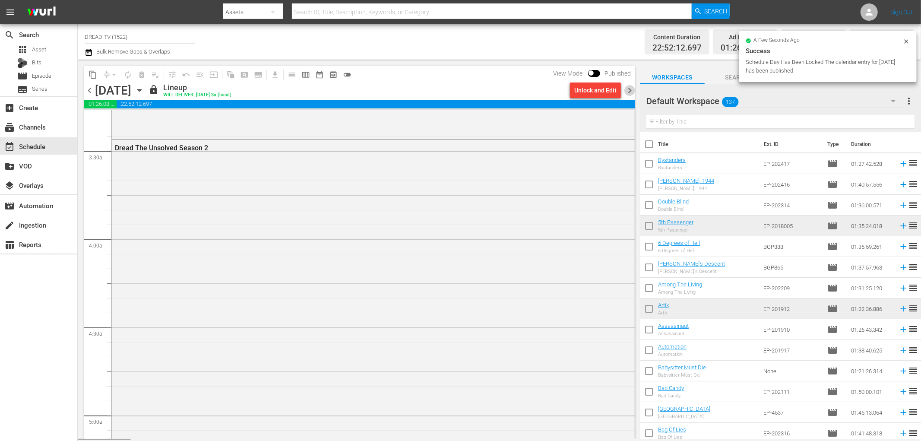
click at [627, 90] on span "chevron_right" at bounding box center [629, 90] width 11 height 11
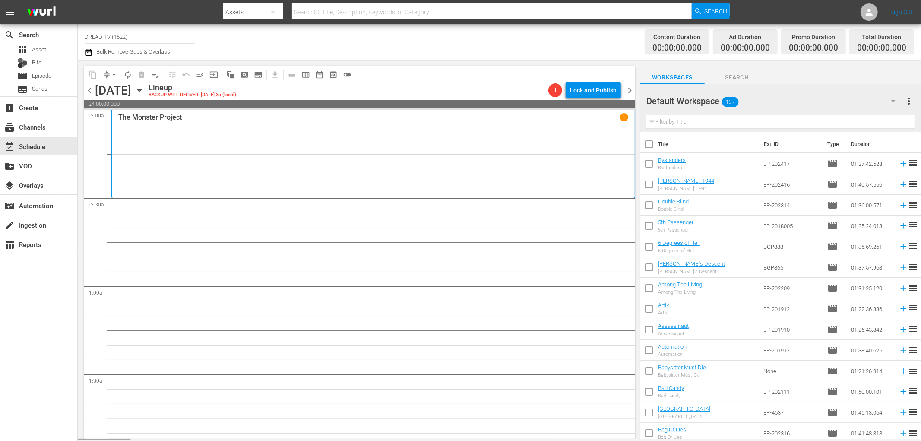
click at [141, 89] on icon "button" at bounding box center [139, 90] width 4 height 2
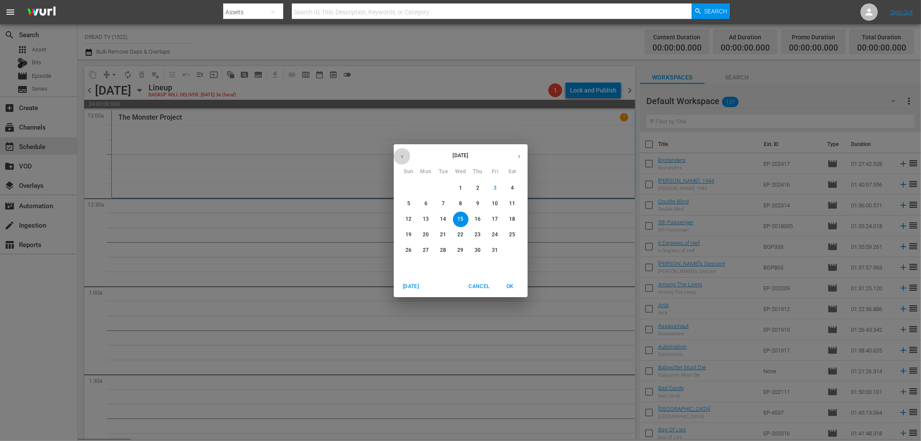
click at [401, 154] on icon "button" at bounding box center [402, 156] width 6 height 6
click at [400, 155] on icon "button" at bounding box center [402, 156] width 6 height 6
click at [461, 236] on p "20" at bounding box center [460, 234] width 6 height 7
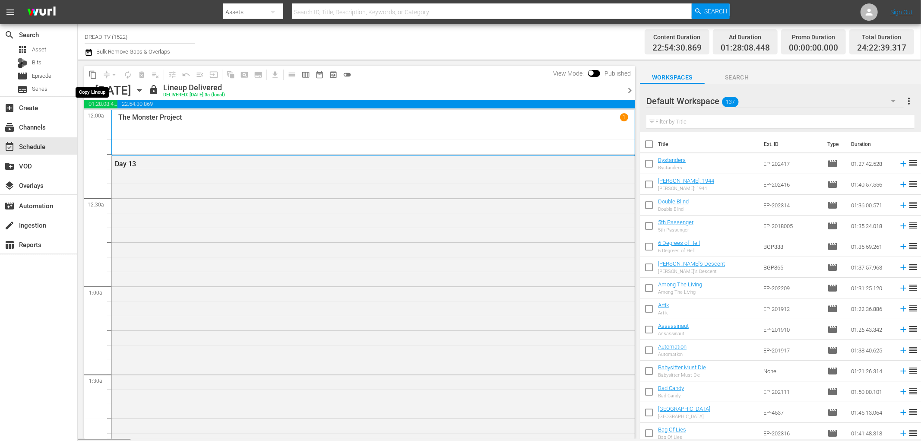
click at [93, 76] on span "content_copy" at bounding box center [92, 74] width 9 height 9
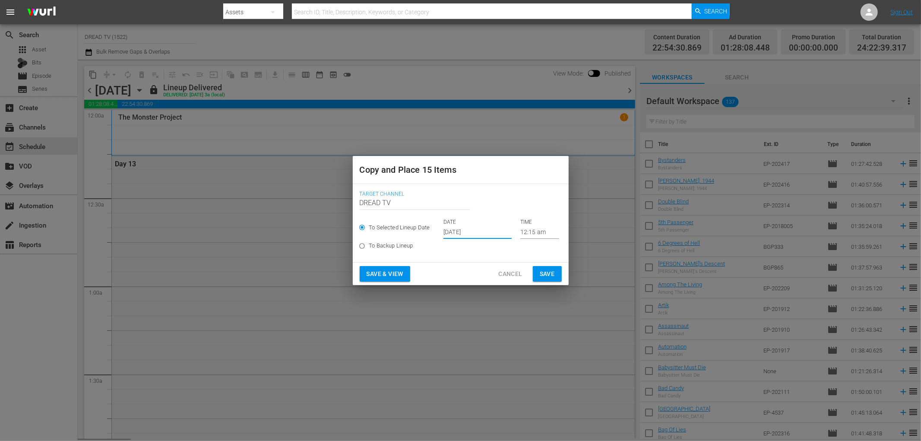
click at [464, 230] on input "[DATE]" at bounding box center [477, 232] width 68 height 13
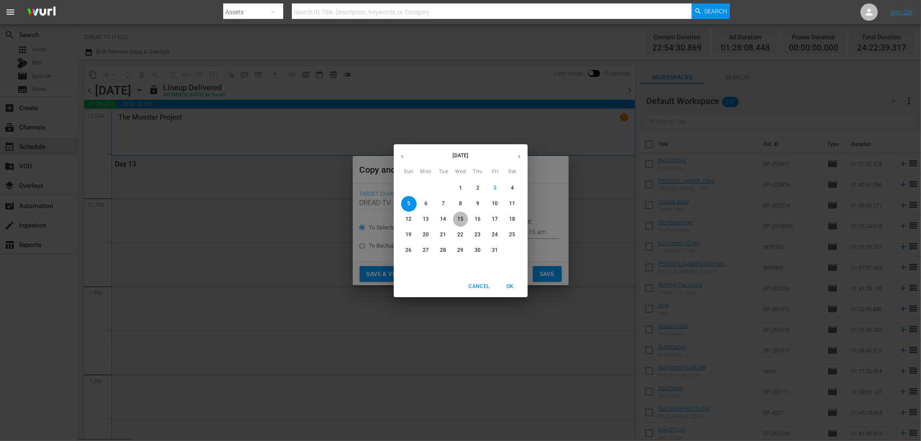
click at [458, 217] on p "15" at bounding box center [460, 218] width 6 height 7
type input "Oct 15th 2025"
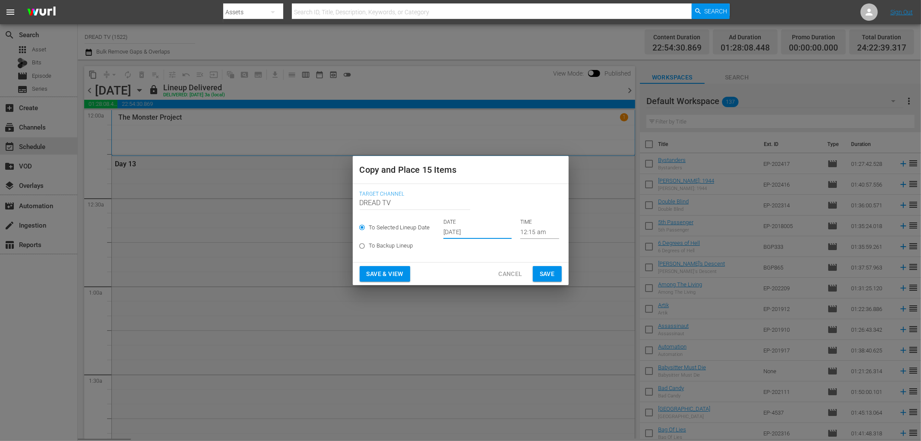
click at [400, 270] on span "Save & View" at bounding box center [385, 274] width 37 height 11
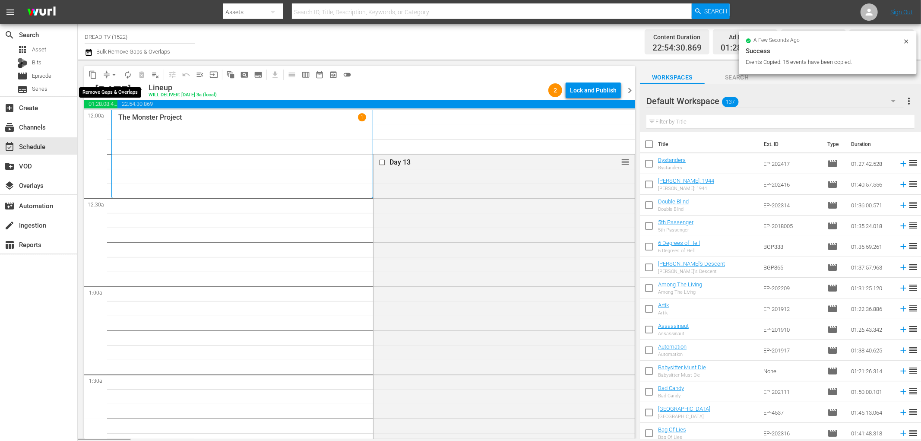
click at [113, 75] on span "arrow_drop_down" at bounding box center [114, 74] width 9 height 9
click at [118, 127] on ul "Align to Midnight Align to First Episode Align to End of Previous Day" at bounding box center [114, 106] width 91 height 50
click at [118, 121] on li "Align to End of Previous Day" at bounding box center [114, 120] width 91 height 14
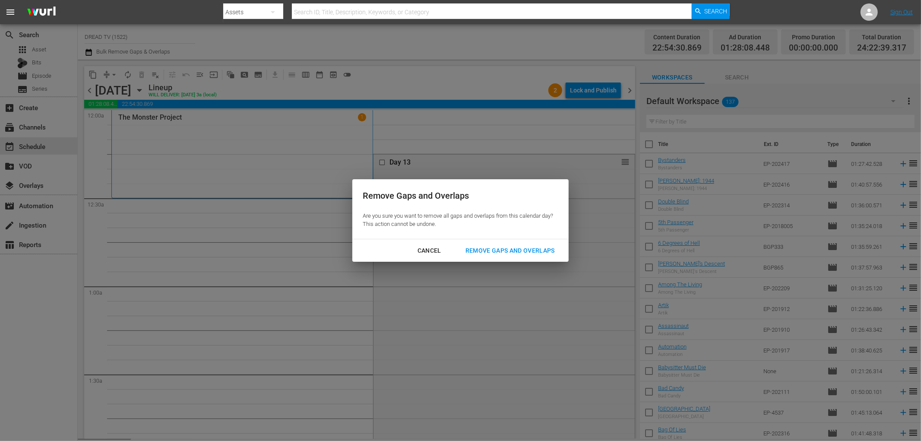
click at [490, 253] on div "Remove Gaps and Overlaps" at bounding box center [509, 250] width 103 height 11
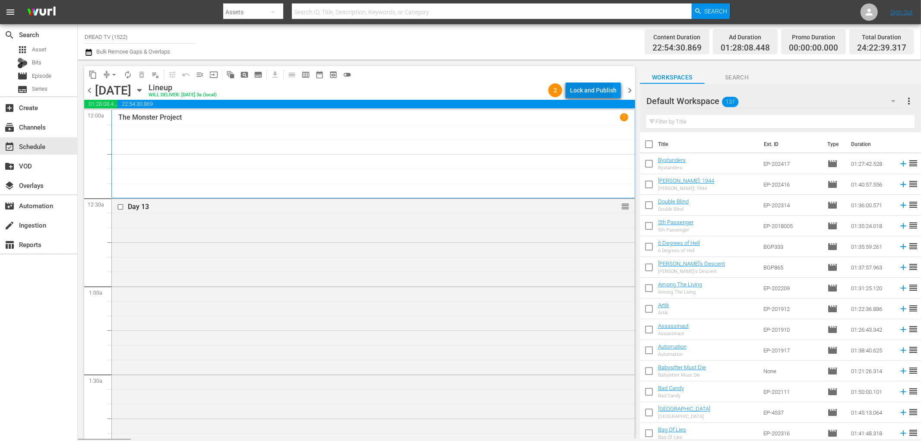
click at [575, 89] on div "Lock and Publish" at bounding box center [593, 90] width 47 height 16
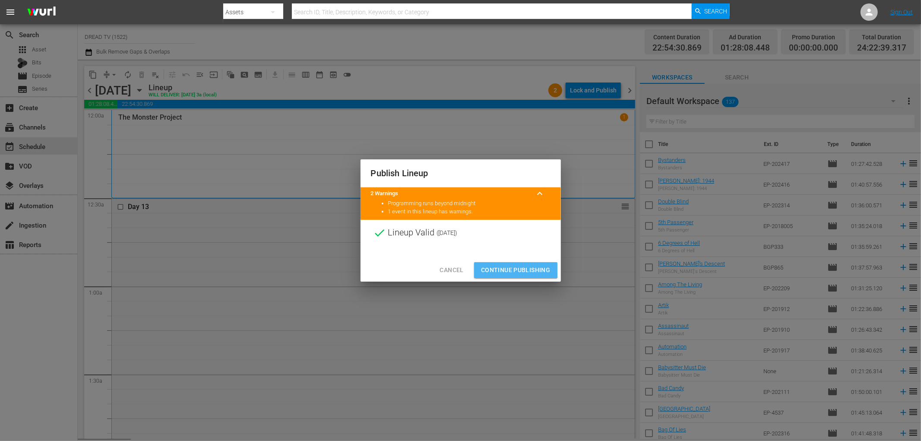
click at [494, 263] on button "Continue Publishing" at bounding box center [515, 270] width 83 height 16
